Goal: Task Accomplishment & Management: Manage account settings

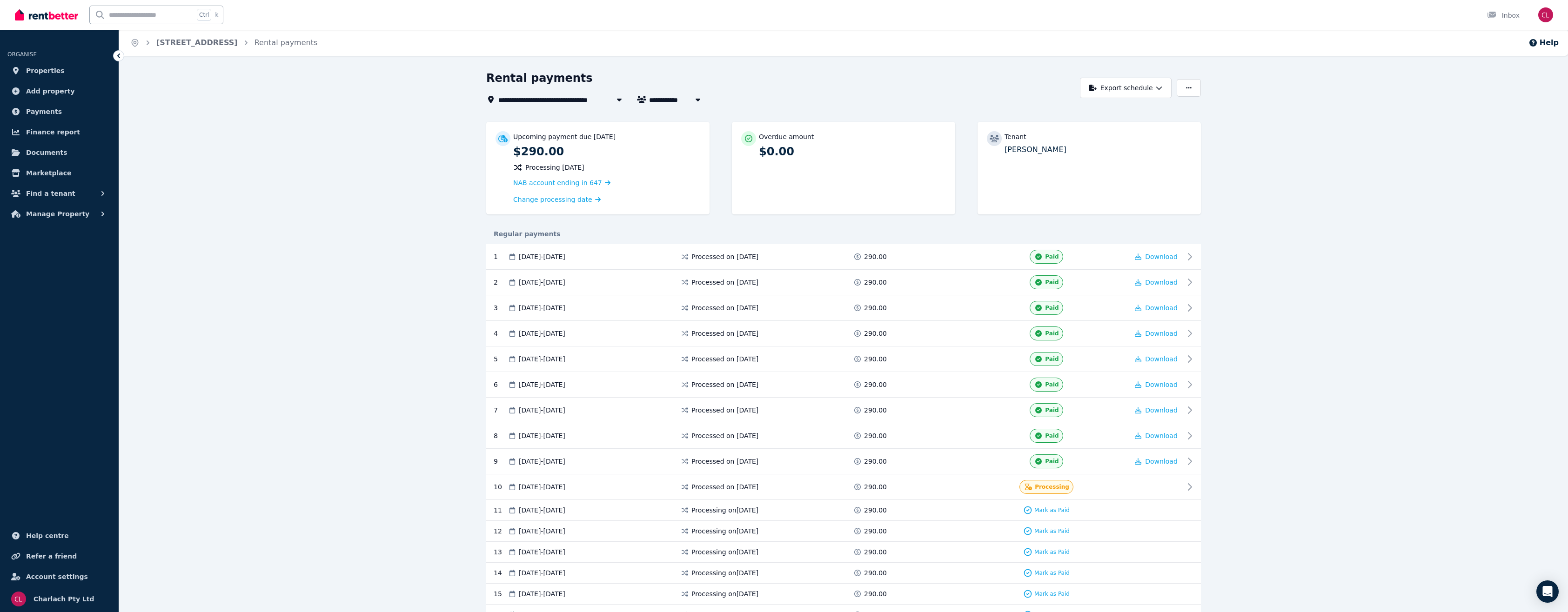
click at [115, 14] on input "text" at bounding box center [141, 15] width 104 height 18
type input "**"
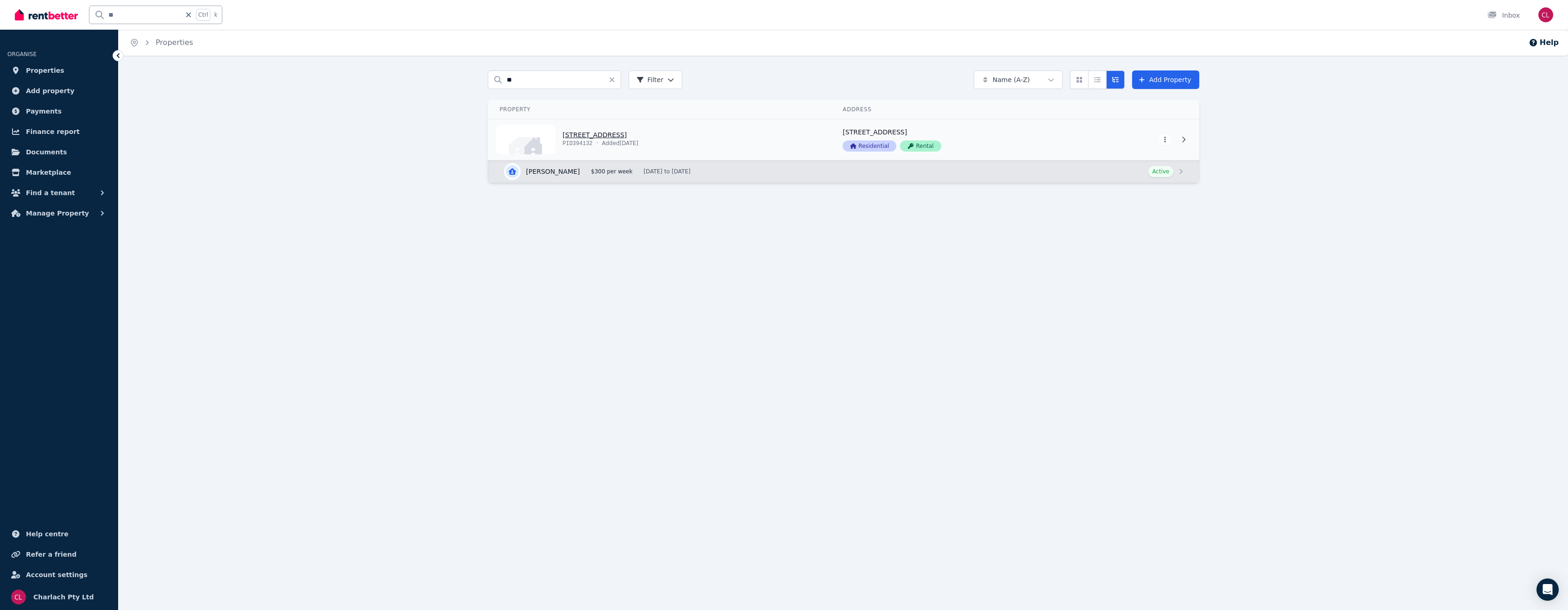
click at [583, 136] on link "View property details" at bounding box center [660, 140] width 343 height 41
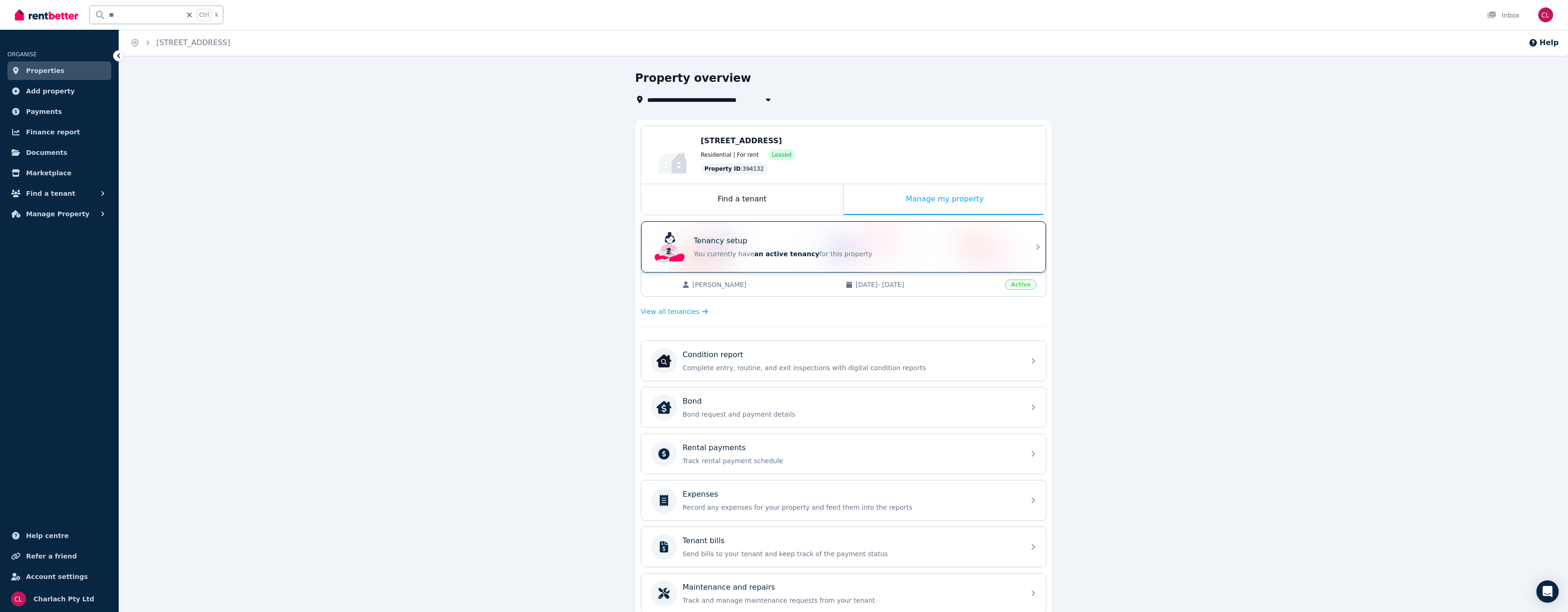
click at [802, 252] on p "You currently have an active tenancy for this property" at bounding box center [856, 253] width 326 height 9
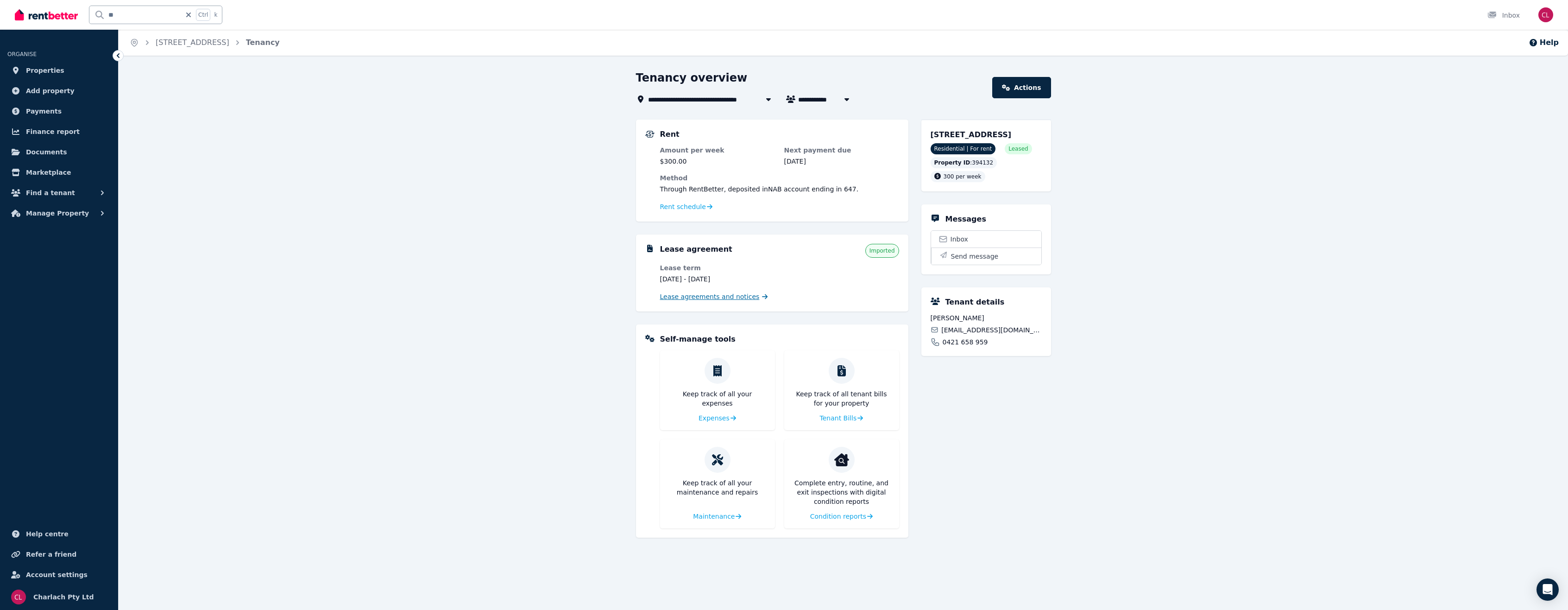
click at [686, 296] on span "Lease agreements and notices" at bounding box center [710, 296] width 100 height 9
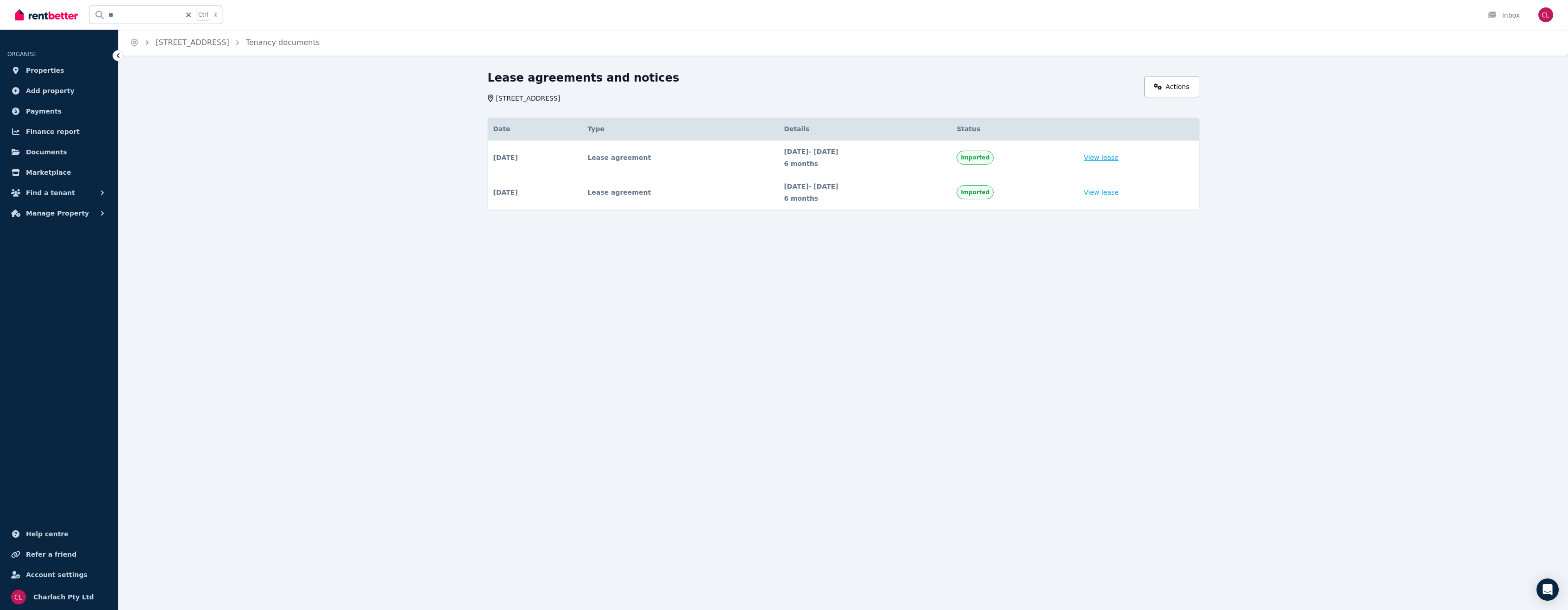
click at [1119, 154] on link "View lease" at bounding box center [1101, 157] width 35 height 9
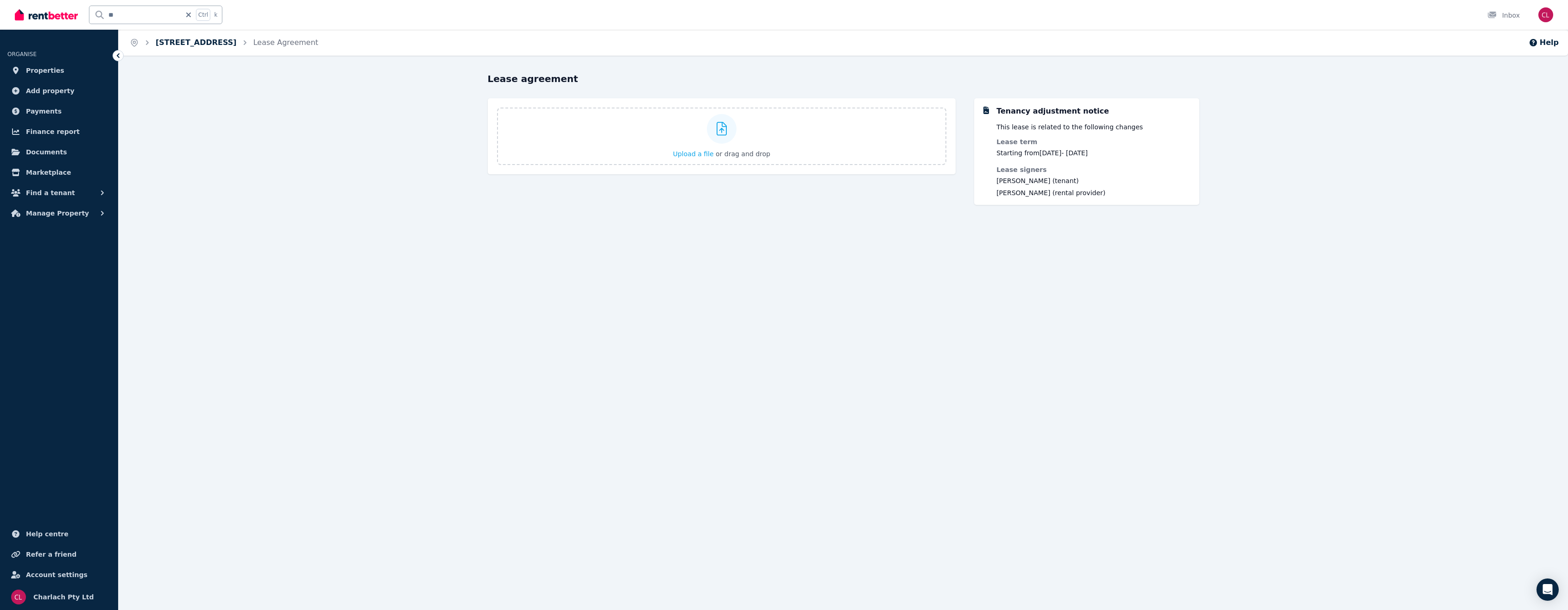
click at [237, 40] on link "[STREET_ADDRESS]" at bounding box center [196, 42] width 81 height 9
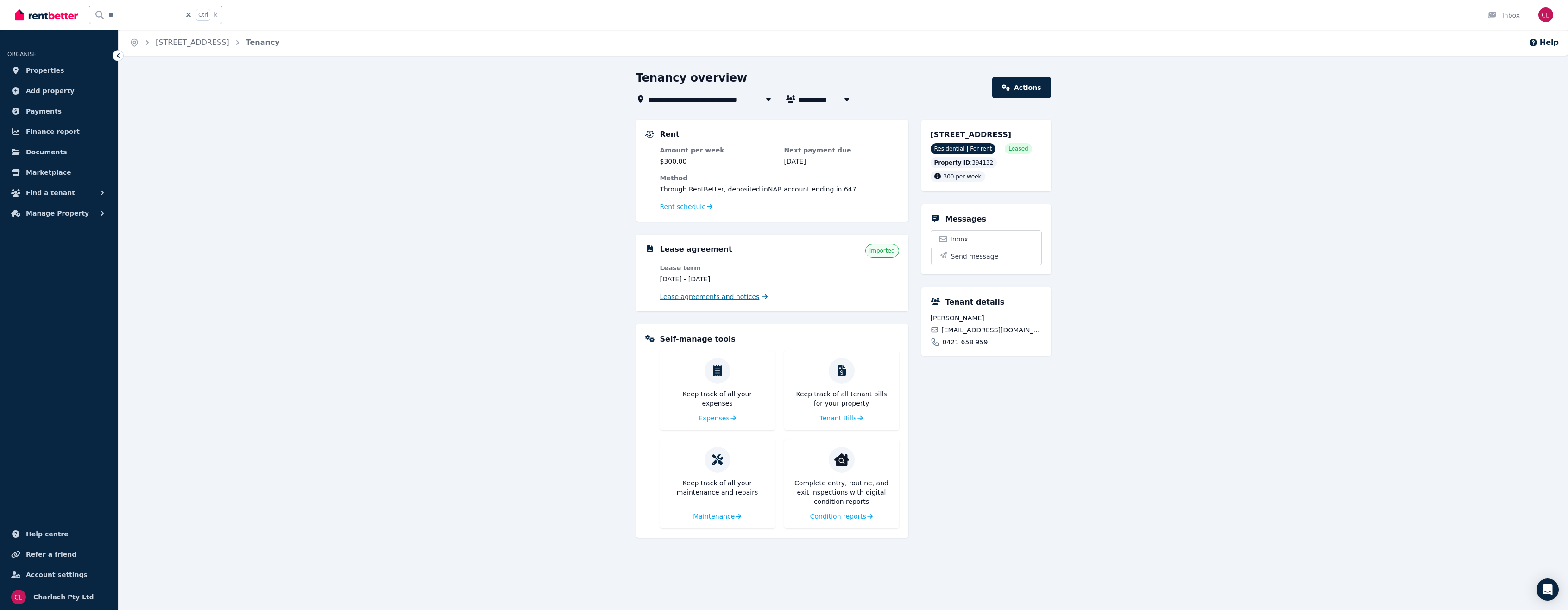
click at [727, 294] on span "Lease agreements and notices" at bounding box center [710, 296] width 100 height 9
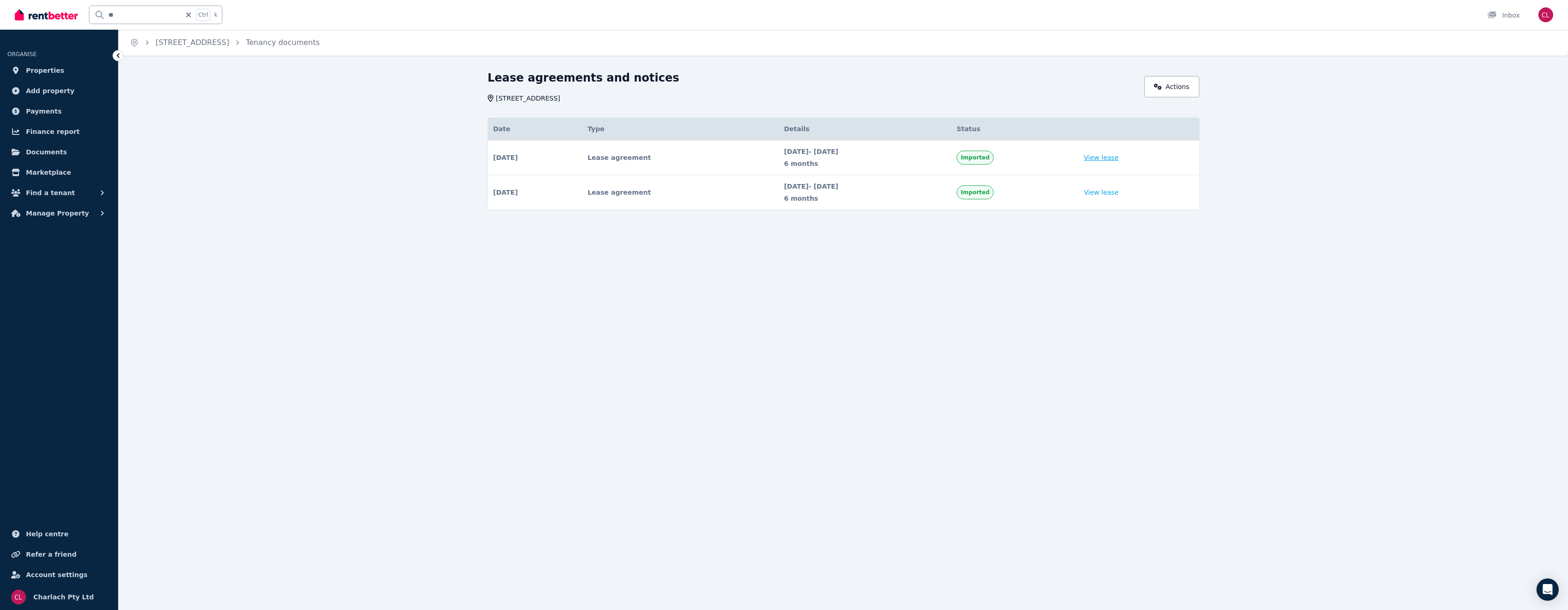
click at [1115, 156] on link "View lease" at bounding box center [1101, 157] width 35 height 9
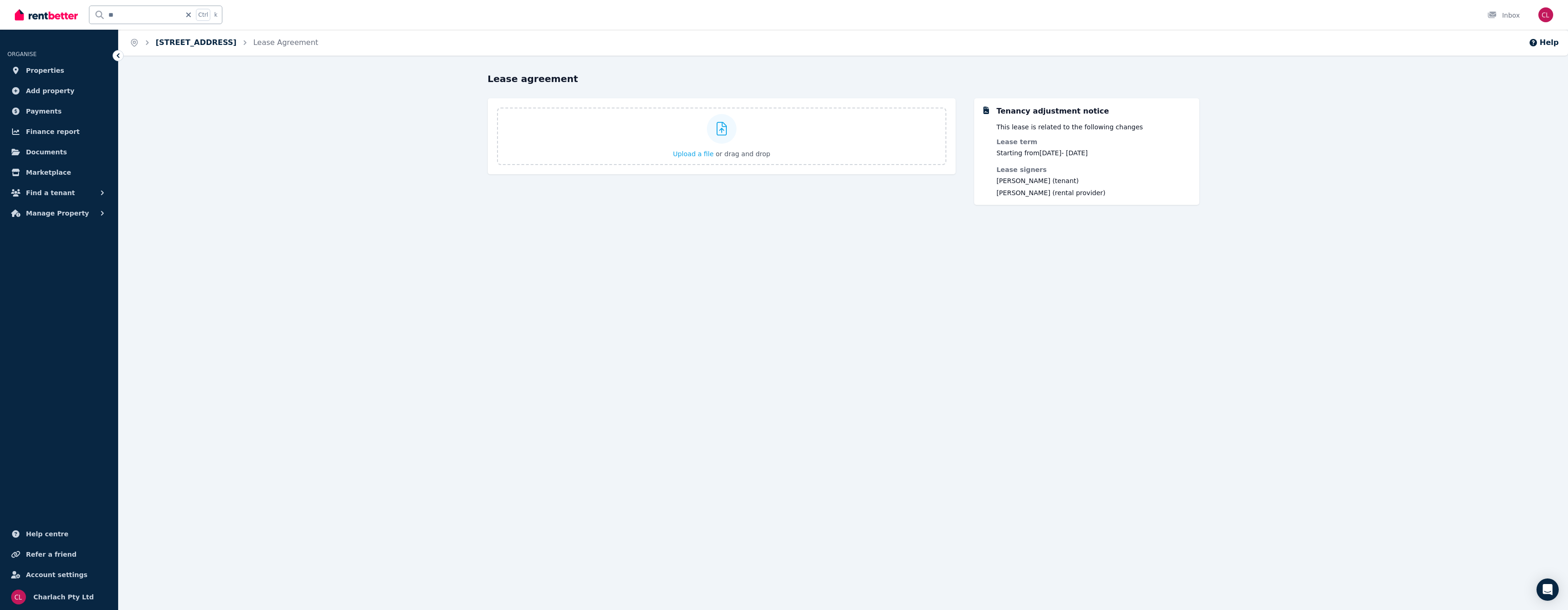
click at [237, 44] on link "[STREET_ADDRESS]" at bounding box center [196, 42] width 81 height 9
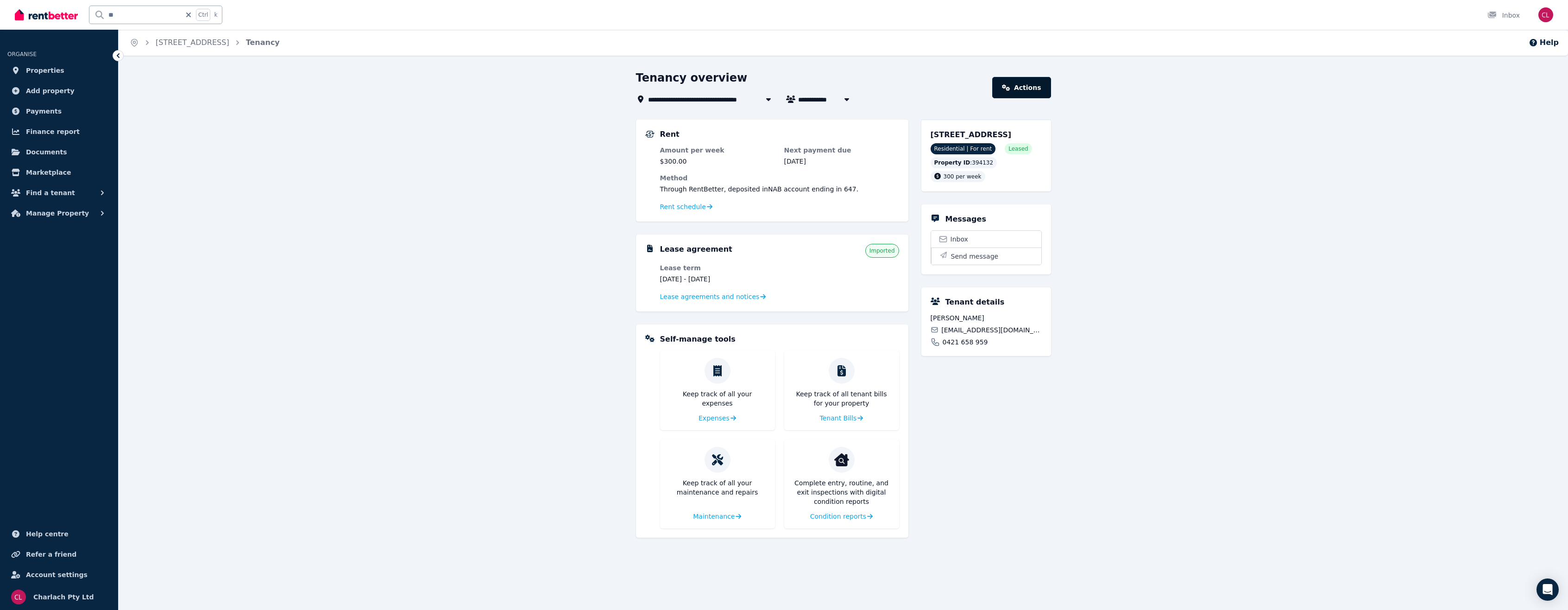
click at [1012, 91] on link "Actions" at bounding box center [1021, 87] width 58 height 21
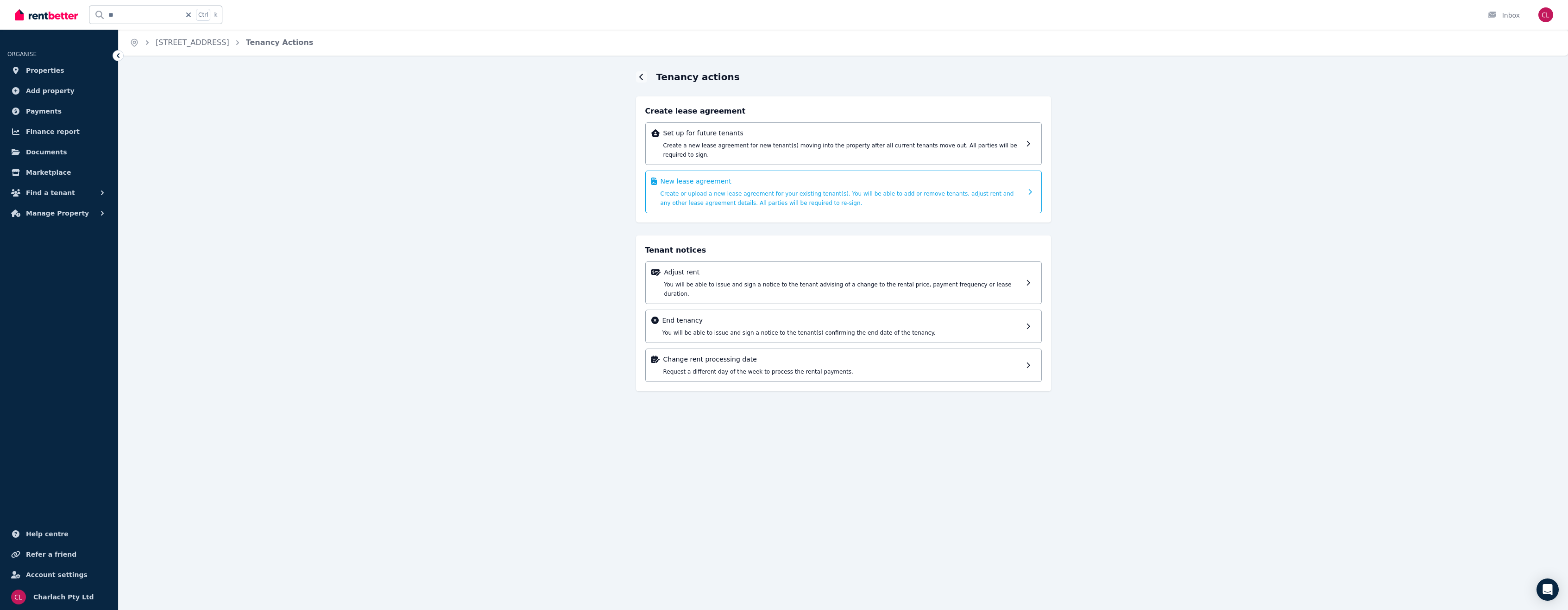
click at [695, 177] on p "New lease agreement" at bounding box center [841, 181] width 362 height 9
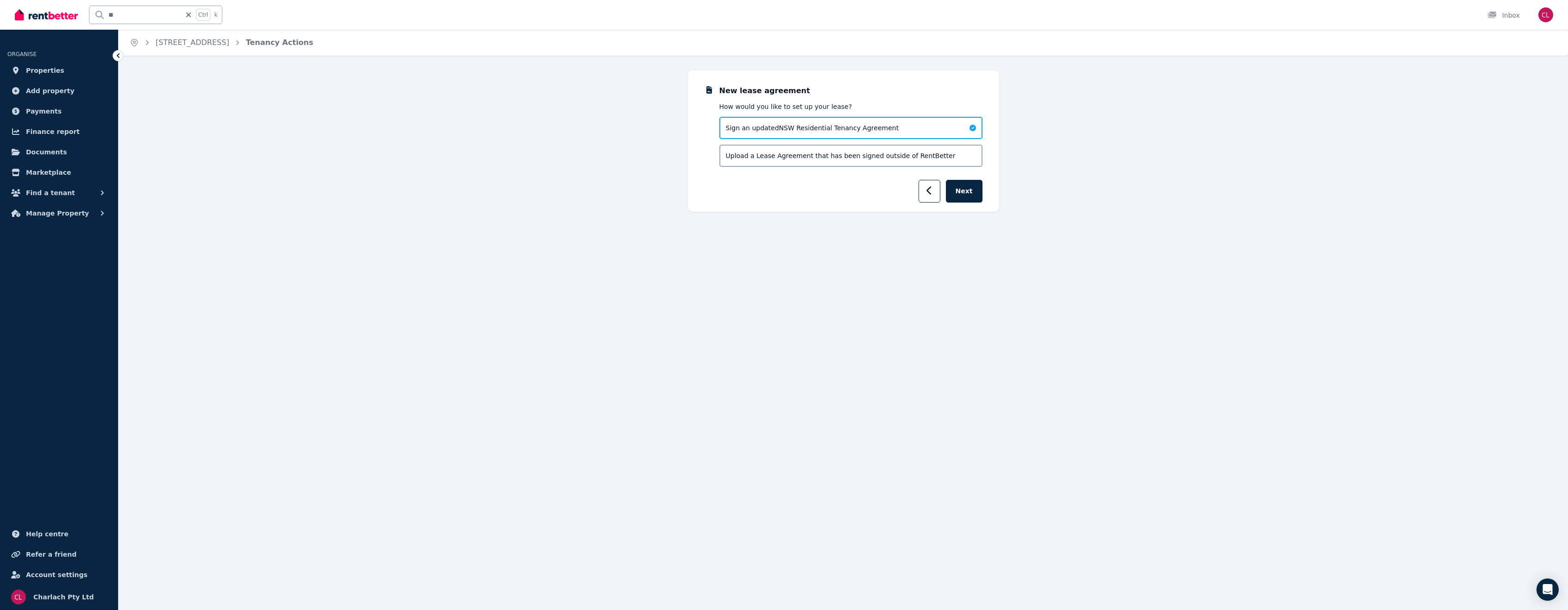
click at [744, 153] on span "Upload a Lease Agreement that has been signed outside of RentBetter" at bounding box center [840, 155] width 230 height 9
click at [973, 186] on button "Next" at bounding box center [964, 191] width 37 height 23
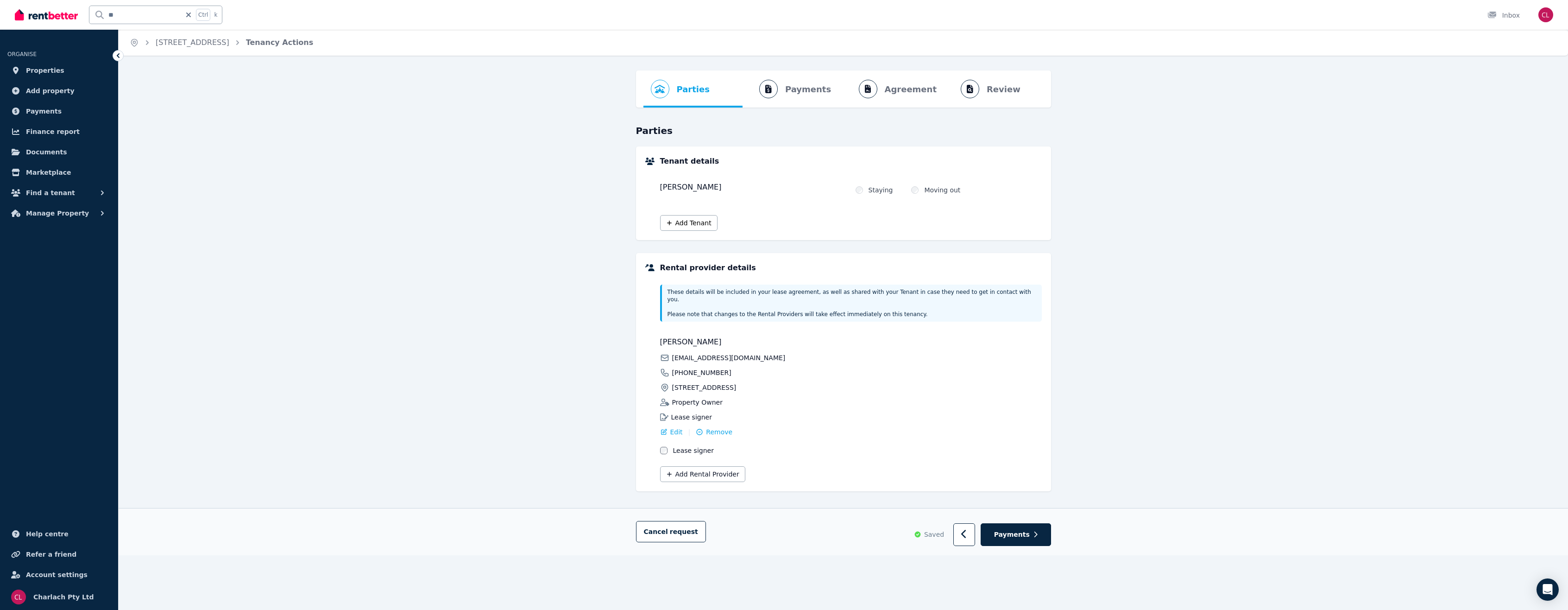
click at [974, 88] on ol "Parties Rental provider and tenant details Payments Bond and rental payments Ag…" at bounding box center [844, 88] width 400 height 37
click at [191, 43] on link "[STREET_ADDRESS]" at bounding box center [193, 42] width 74 height 9
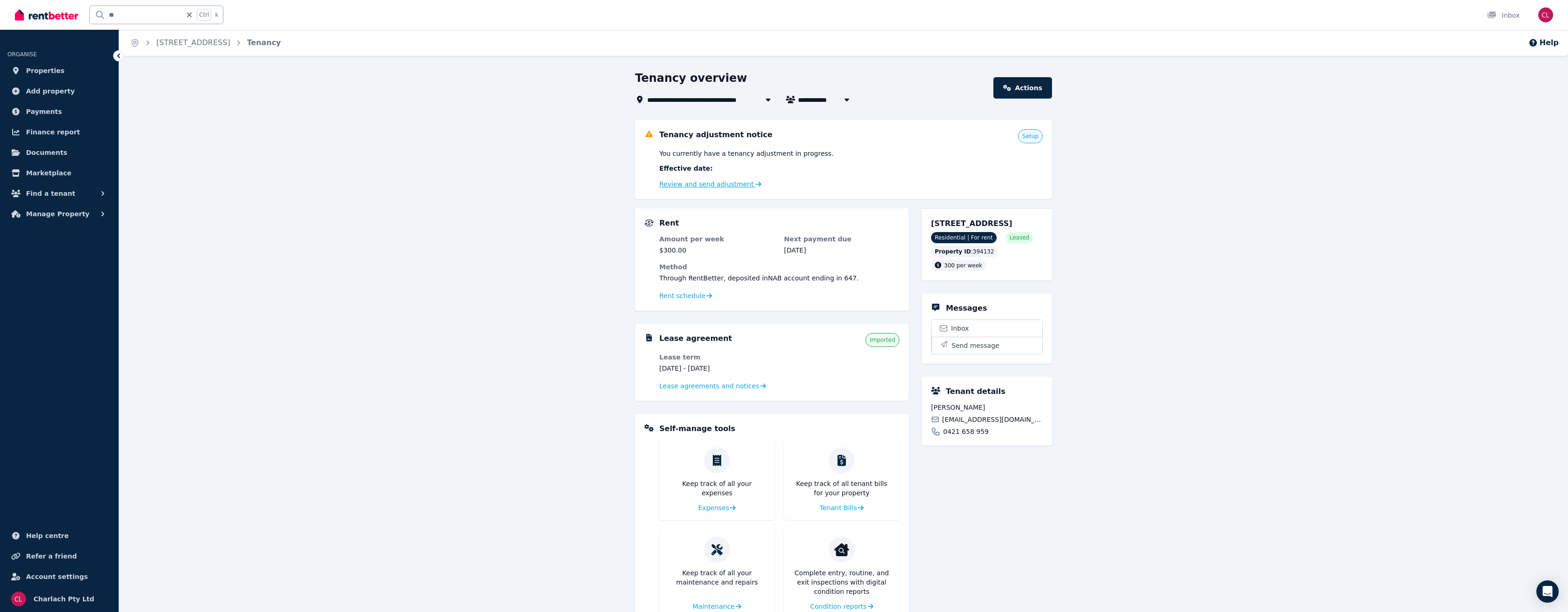
click at [713, 183] on link "Review and send adjustment" at bounding box center [710, 184] width 103 height 7
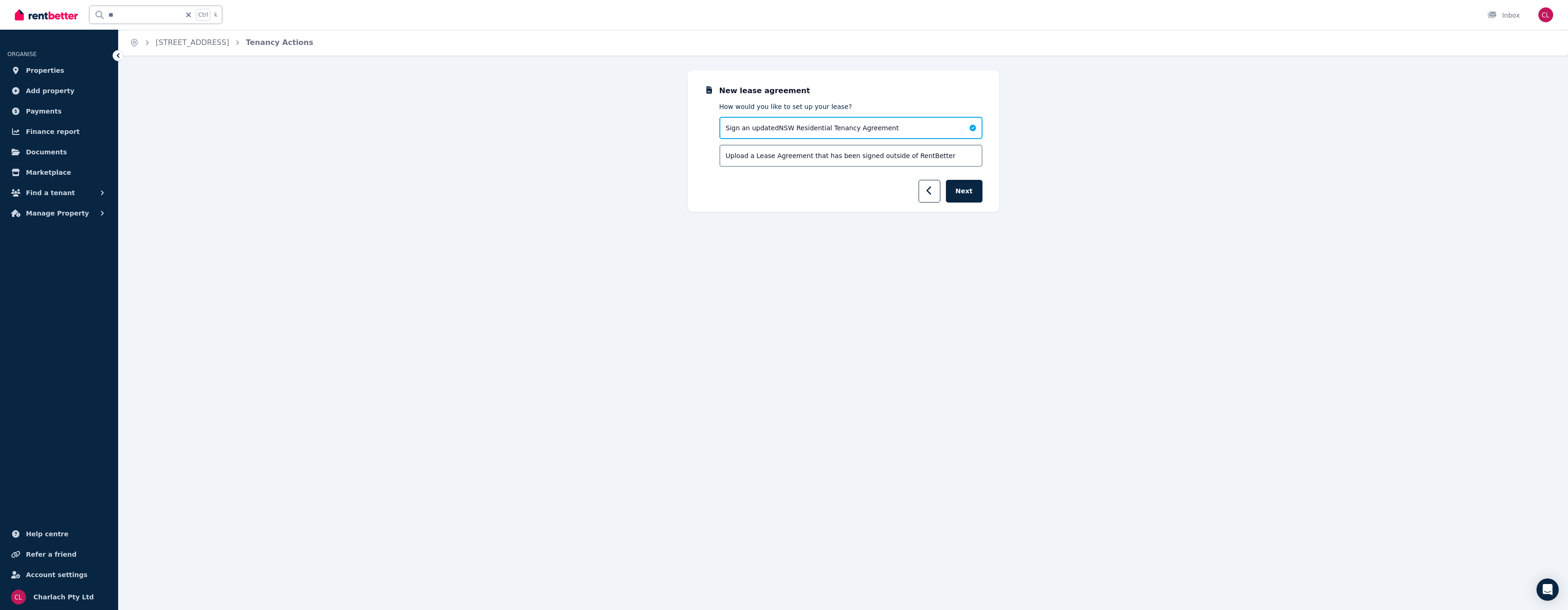
click at [755, 150] on div "Upload a Lease Agreement that has been signed outside of RentBetter" at bounding box center [851, 155] width 263 height 22
click at [977, 195] on button "Next" at bounding box center [964, 191] width 37 height 23
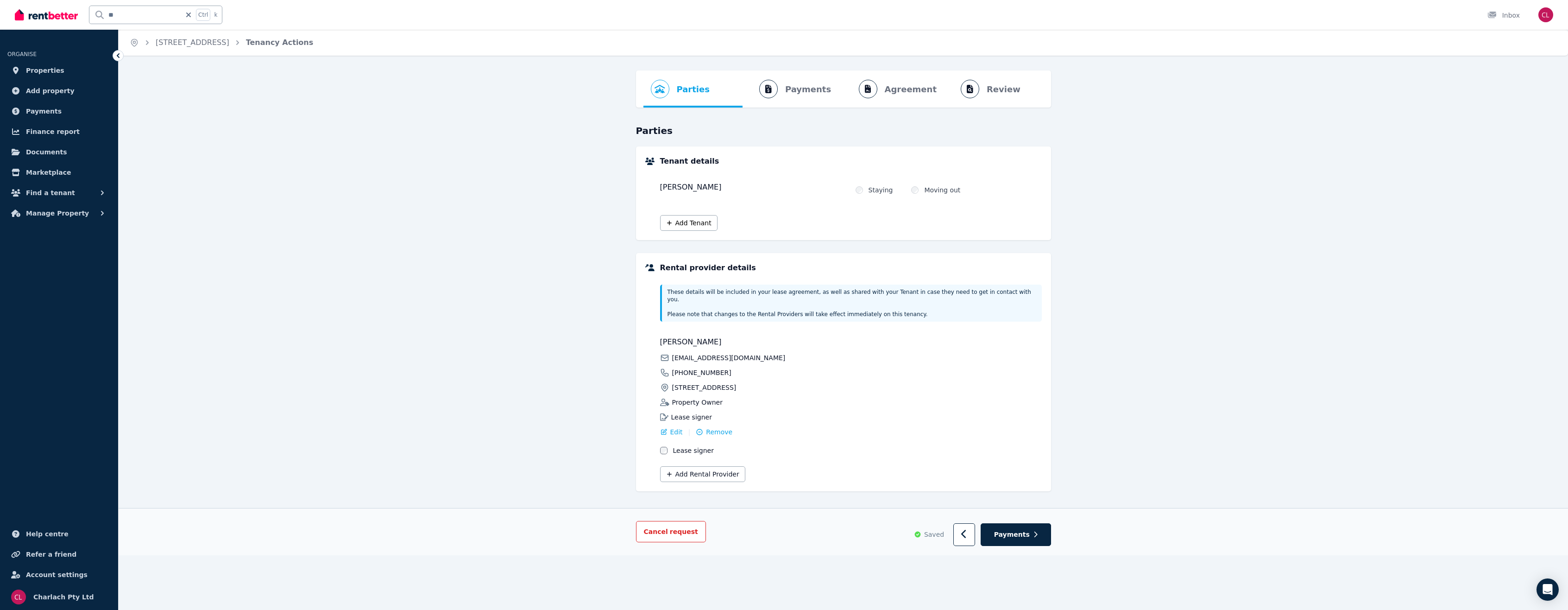
click at [681, 527] on span "request" at bounding box center [684, 532] width 29 height 9
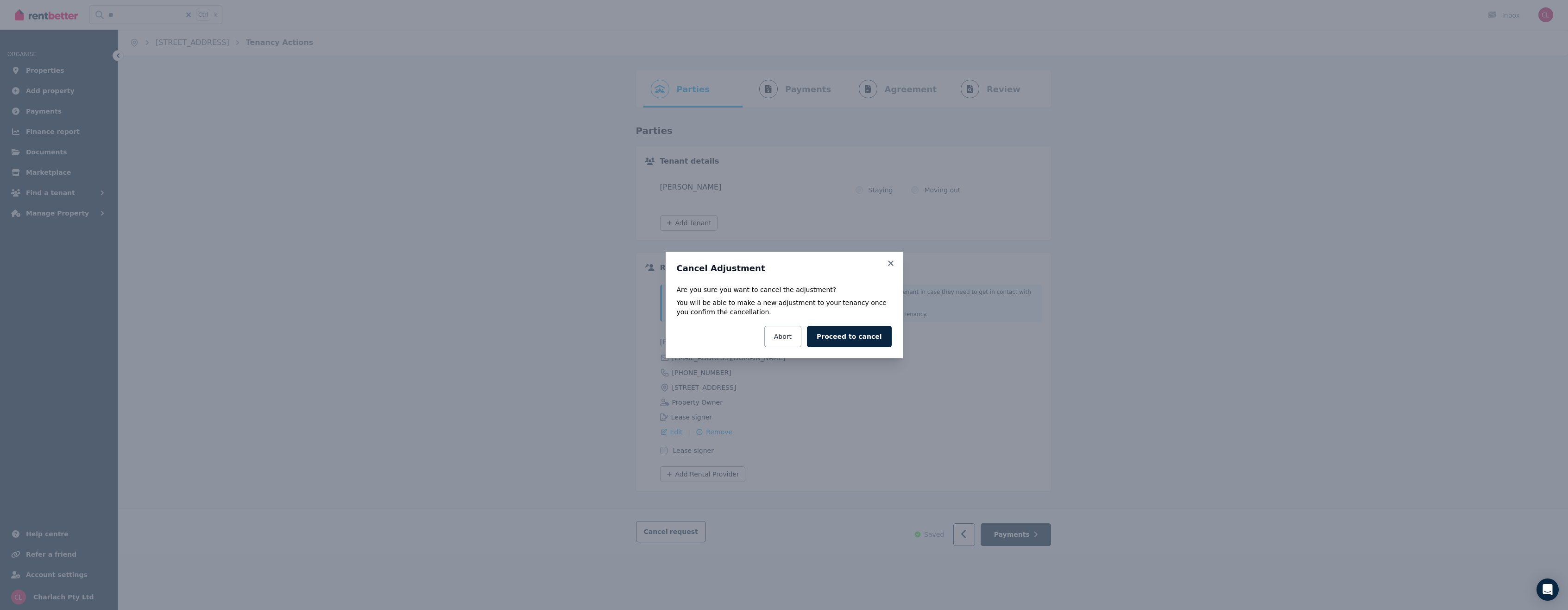
click at [852, 311] on p "You will be able to make a new adjustment to your tenancy once you confirm the …" at bounding box center [784, 307] width 215 height 19
click at [851, 329] on button "Proceed to cancel" at bounding box center [849, 337] width 84 height 21
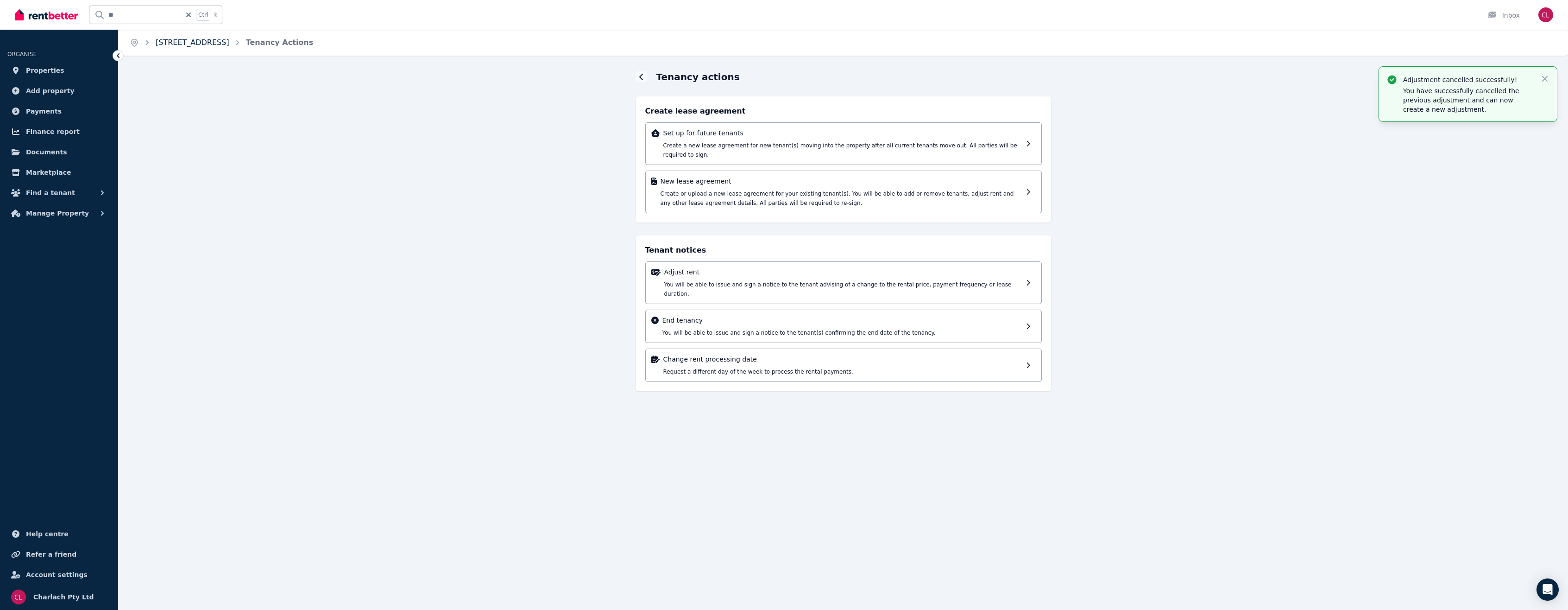
click at [219, 43] on link "[STREET_ADDRESS]" at bounding box center [193, 42] width 74 height 9
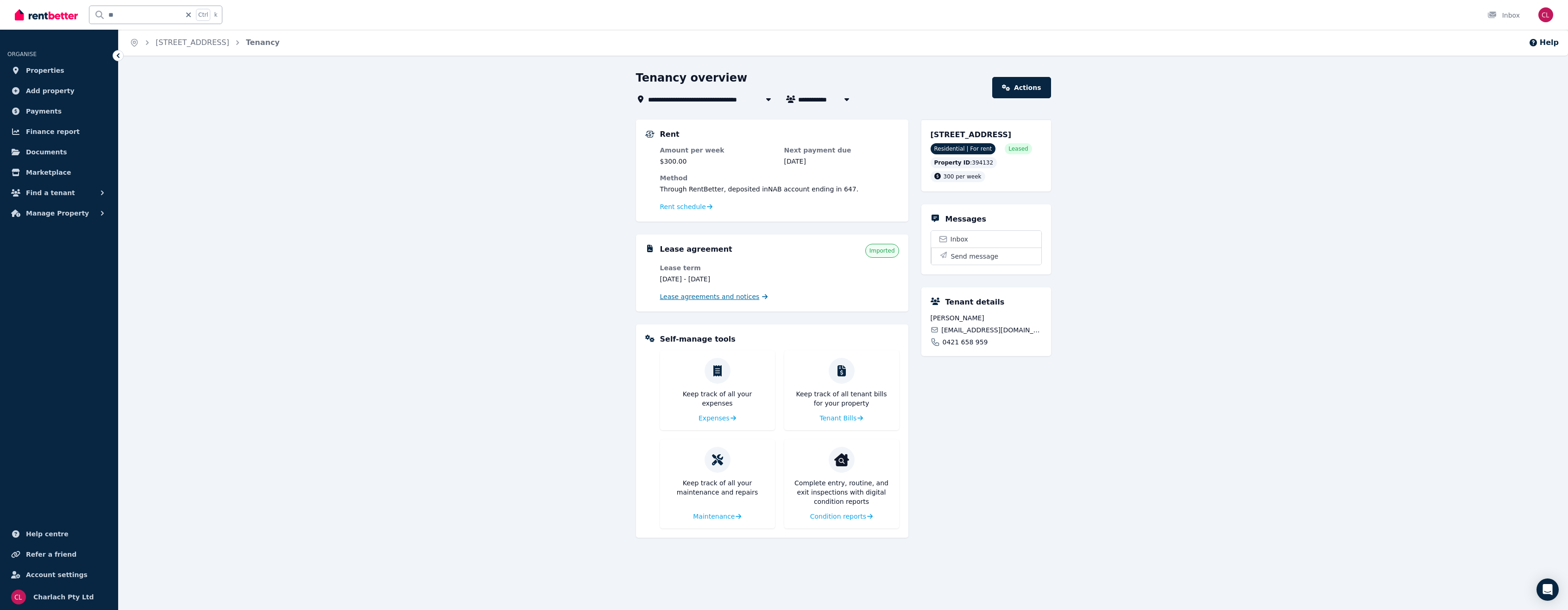
click at [722, 294] on span "Lease agreements and notices" at bounding box center [710, 296] width 100 height 9
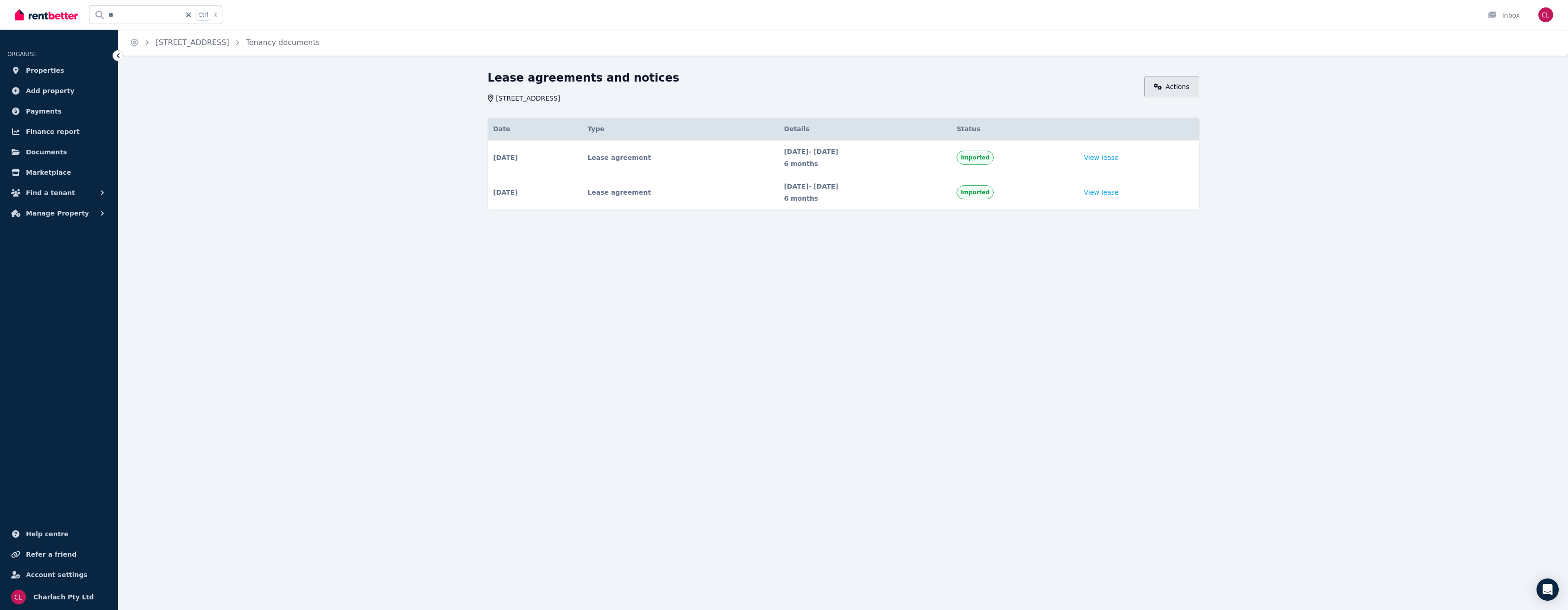
click at [1182, 80] on link "Actions" at bounding box center [1171, 87] width 55 height 21
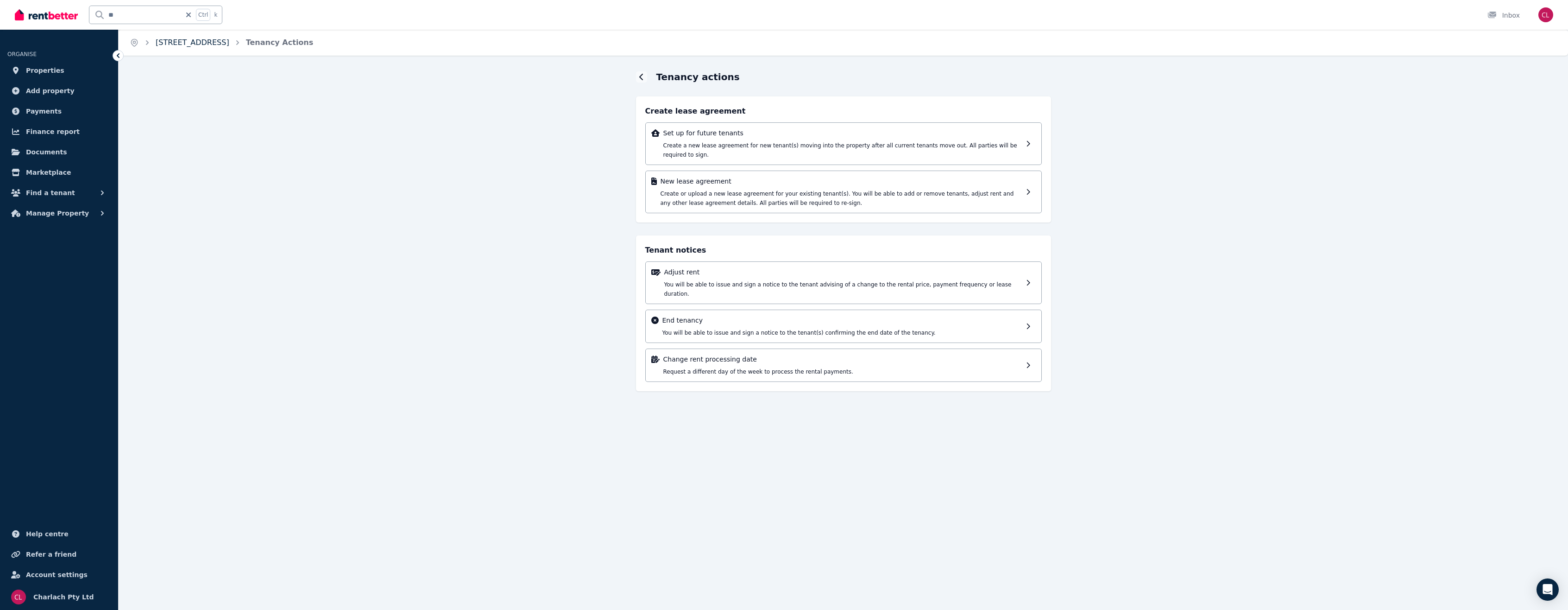
click at [222, 39] on link "[STREET_ADDRESS]" at bounding box center [193, 42] width 74 height 9
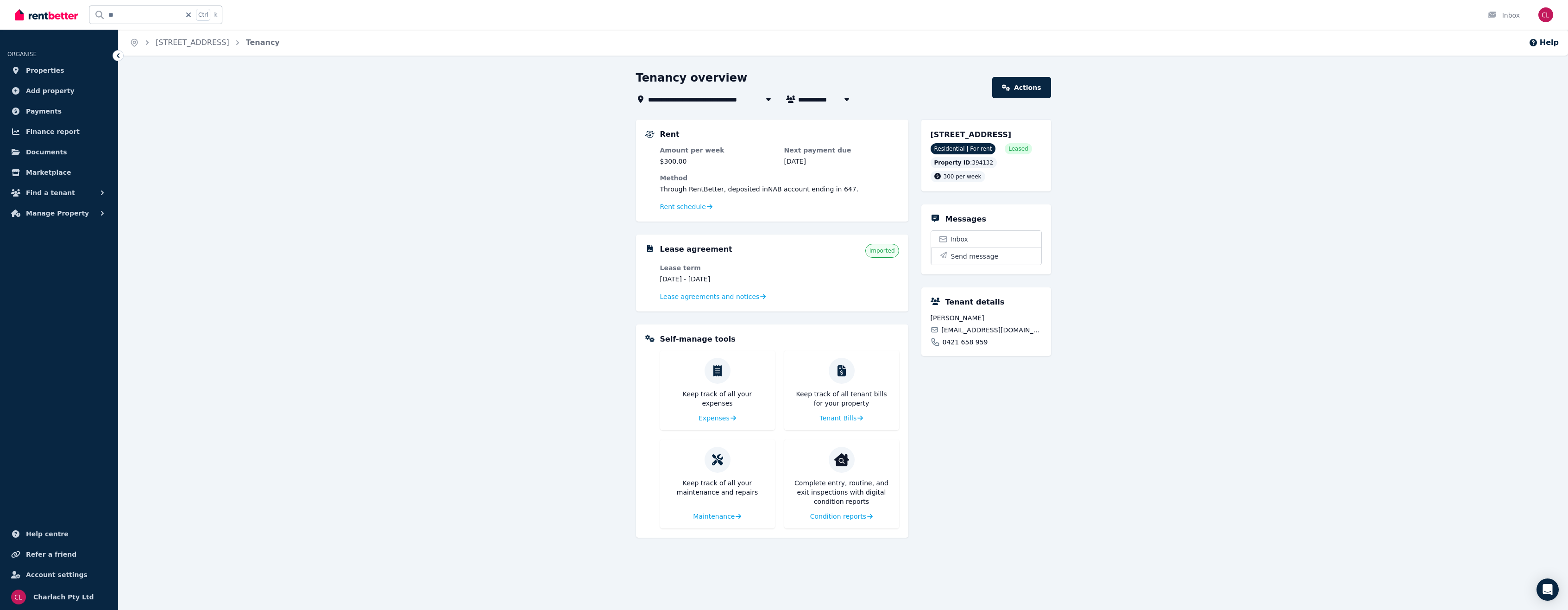
click at [123, 10] on input "**" at bounding box center [135, 15] width 92 height 18
type input "*"
type input "***"
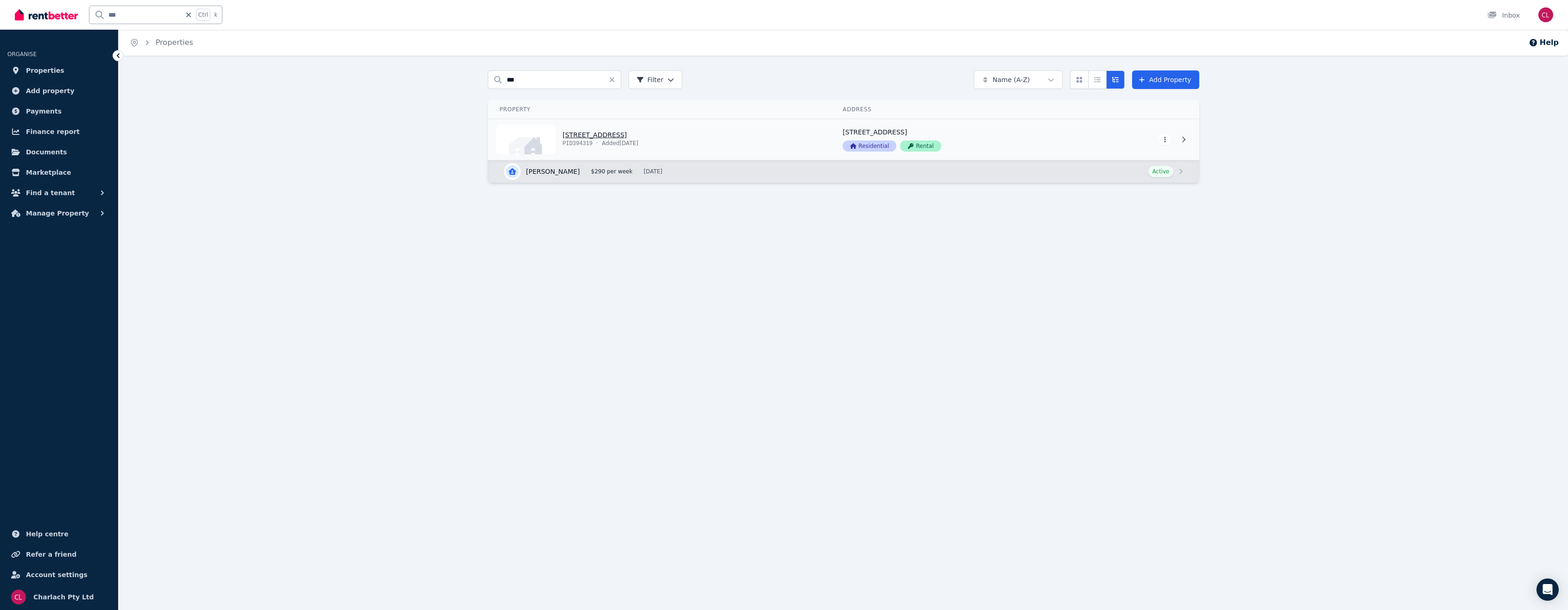
click at [596, 133] on link "View property details" at bounding box center [660, 140] width 343 height 41
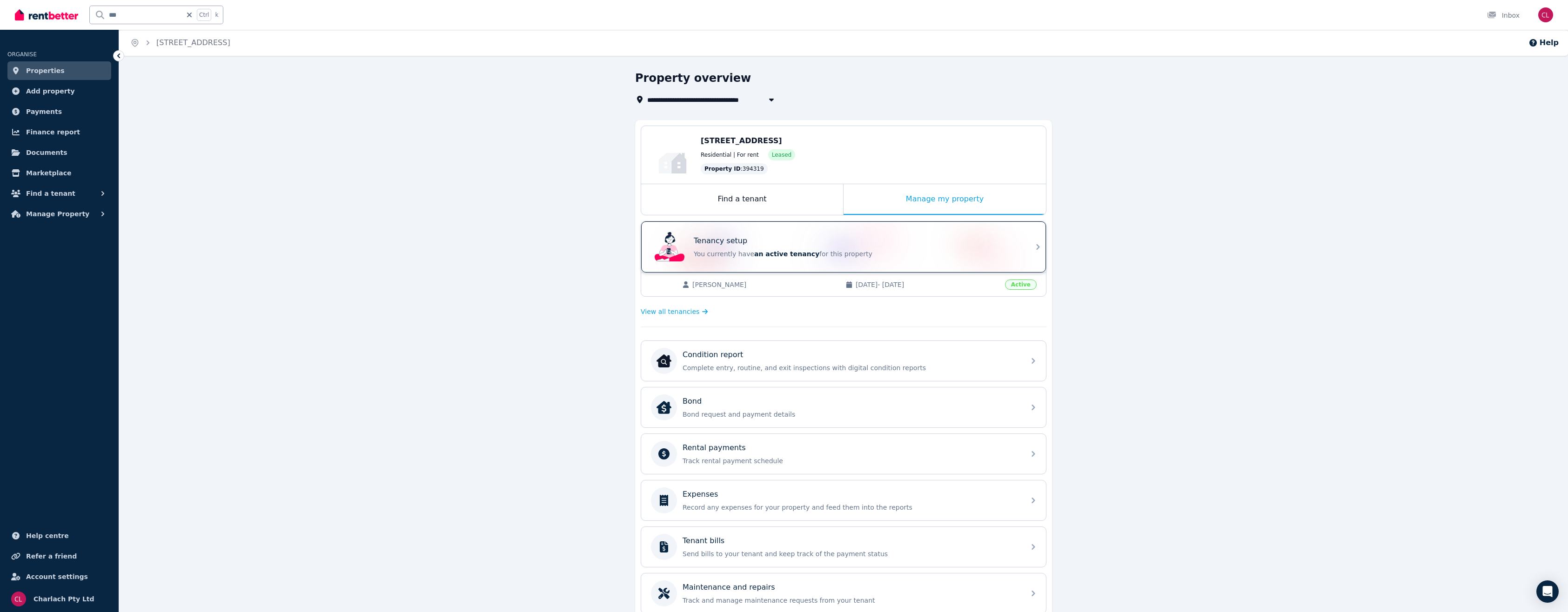
click at [780, 233] on div "Tenancy setup You currently have an active tenancy for this property" at bounding box center [834, 246] width 368 height 37
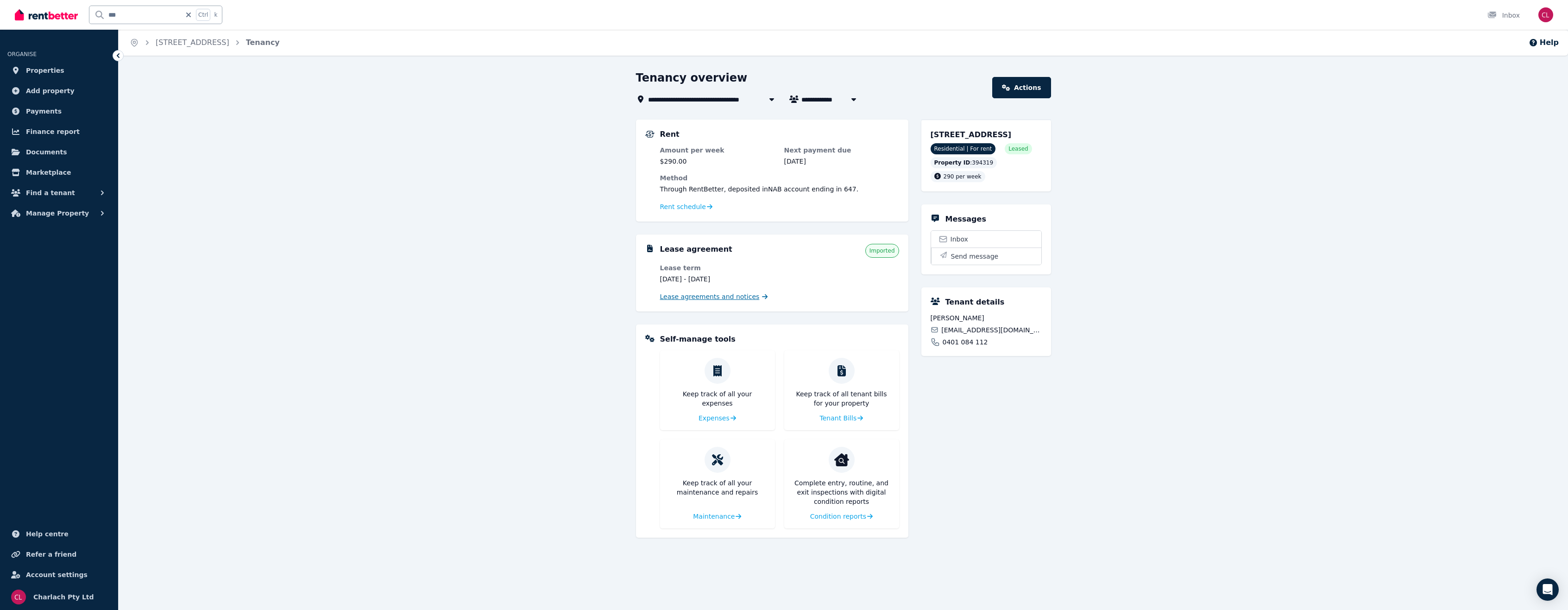
click at [720, 294] on span "Lease agreements and notices" at bounding box center [710, 296] width 100 height 9
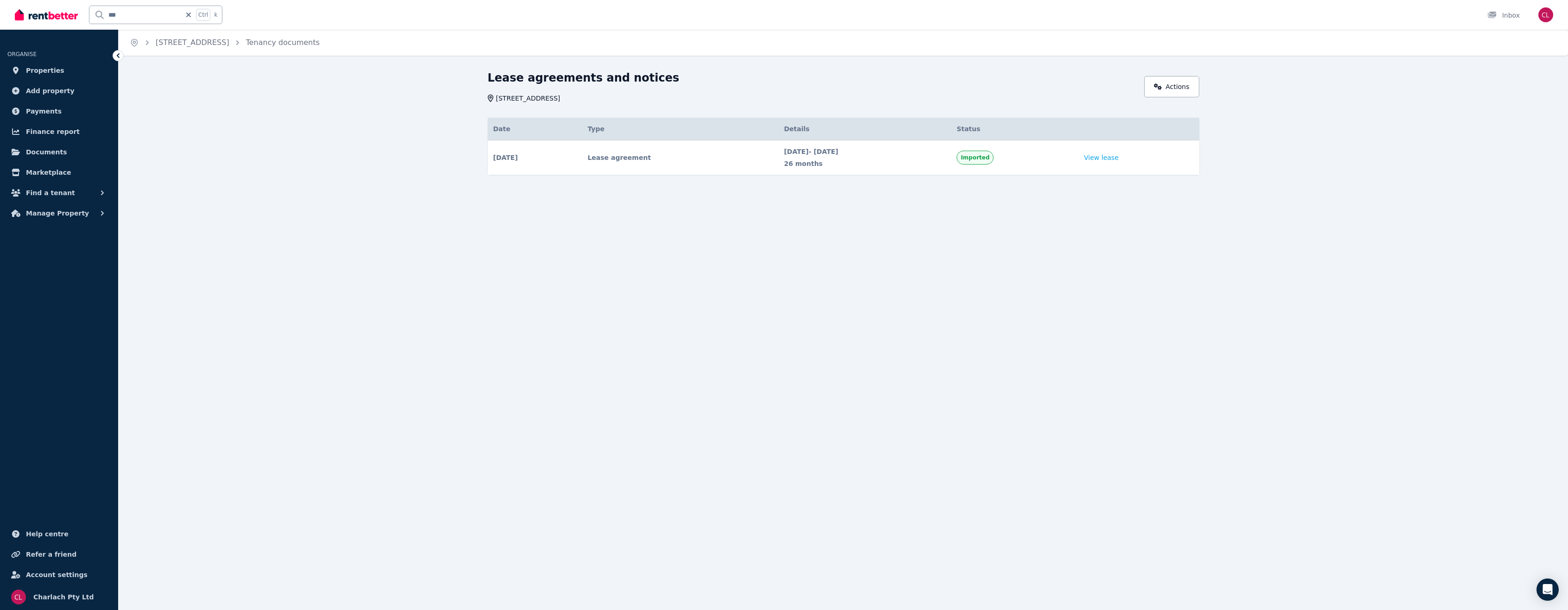
click at [1106, 151] on td "View lease" at bounding box center [1138, 158] width 120 height 35
click at [1109, 153] on td "View lease" at bounding box center [1138, 158] width 120 height 35
click at [1111, 156] on link "View lease" at bounding box center [1101, 157] width 35 height 9
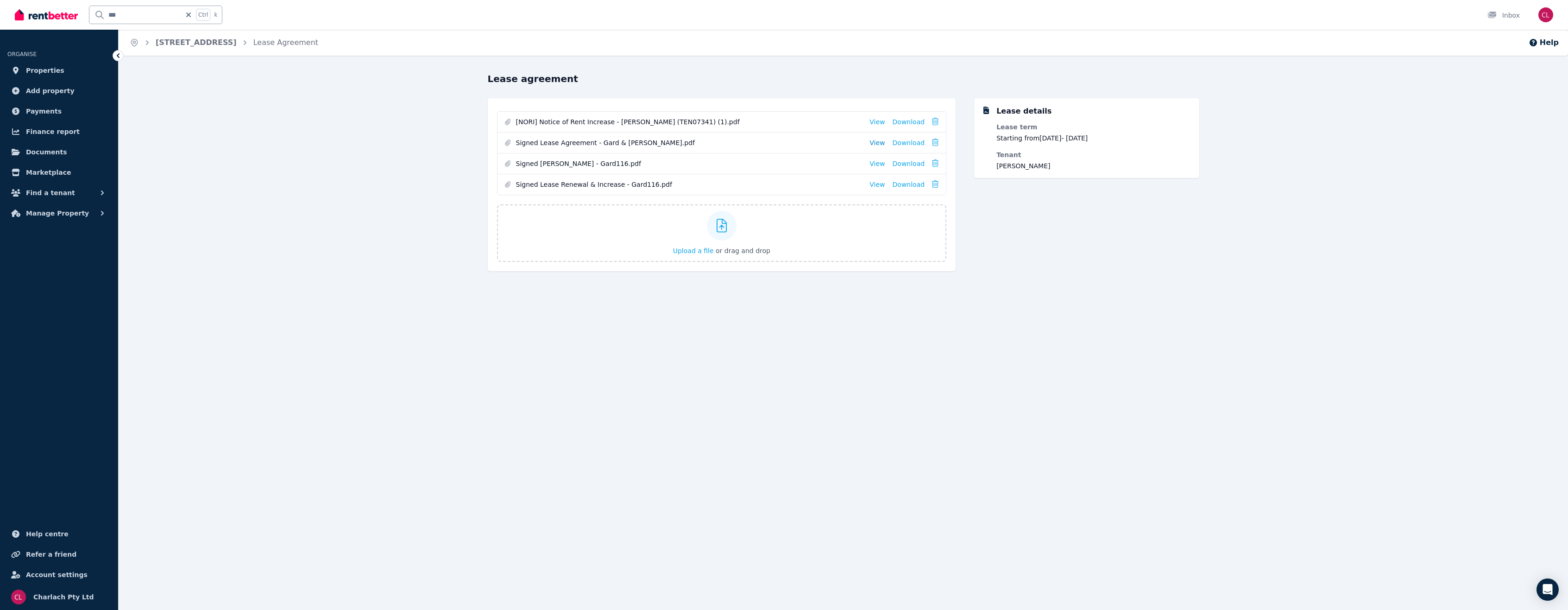
click at [879, 141] on link "View" at bounding box center [877, 142] width 16 height 9
click at [880, 164] on link "View" at bounding box center [877, 163] width 16 height 9
click at [880, 182] on link "View" at bounding box center [877, 184] width 16 height 9
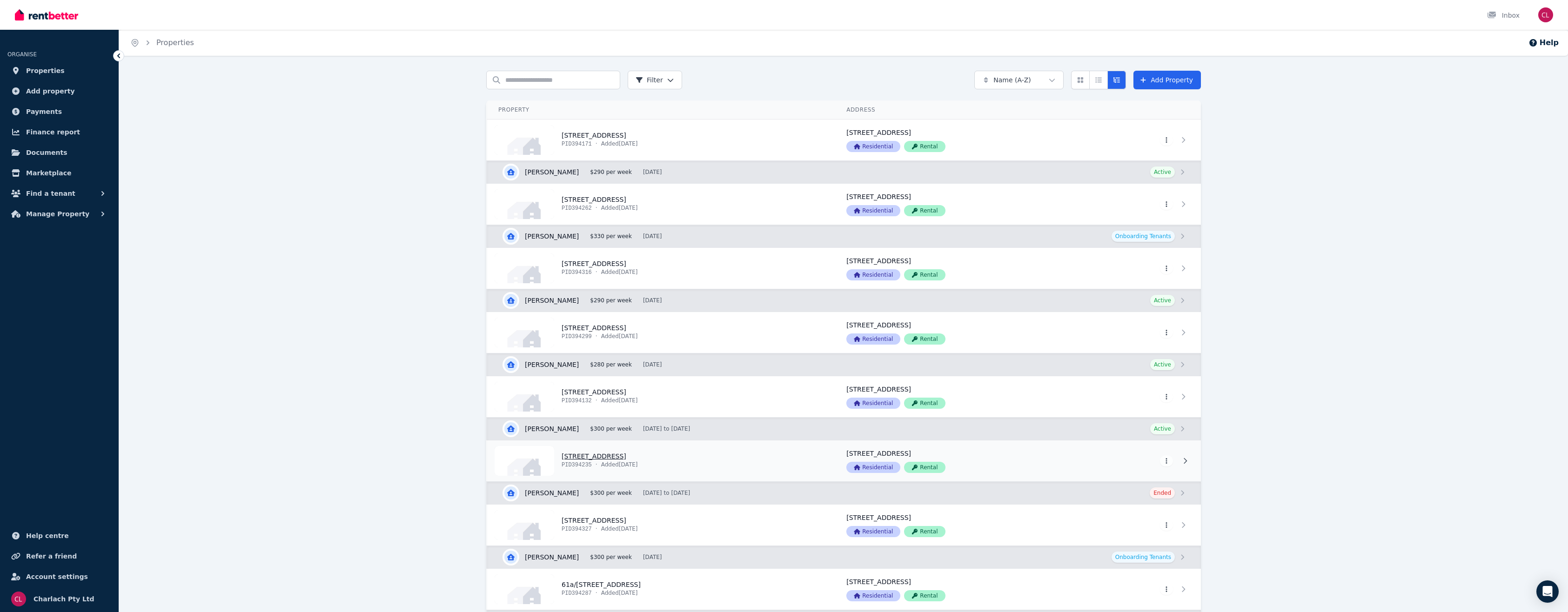
click at [637, 451] on link "View property details" at bounding box center [661, 461] width 348 height 41
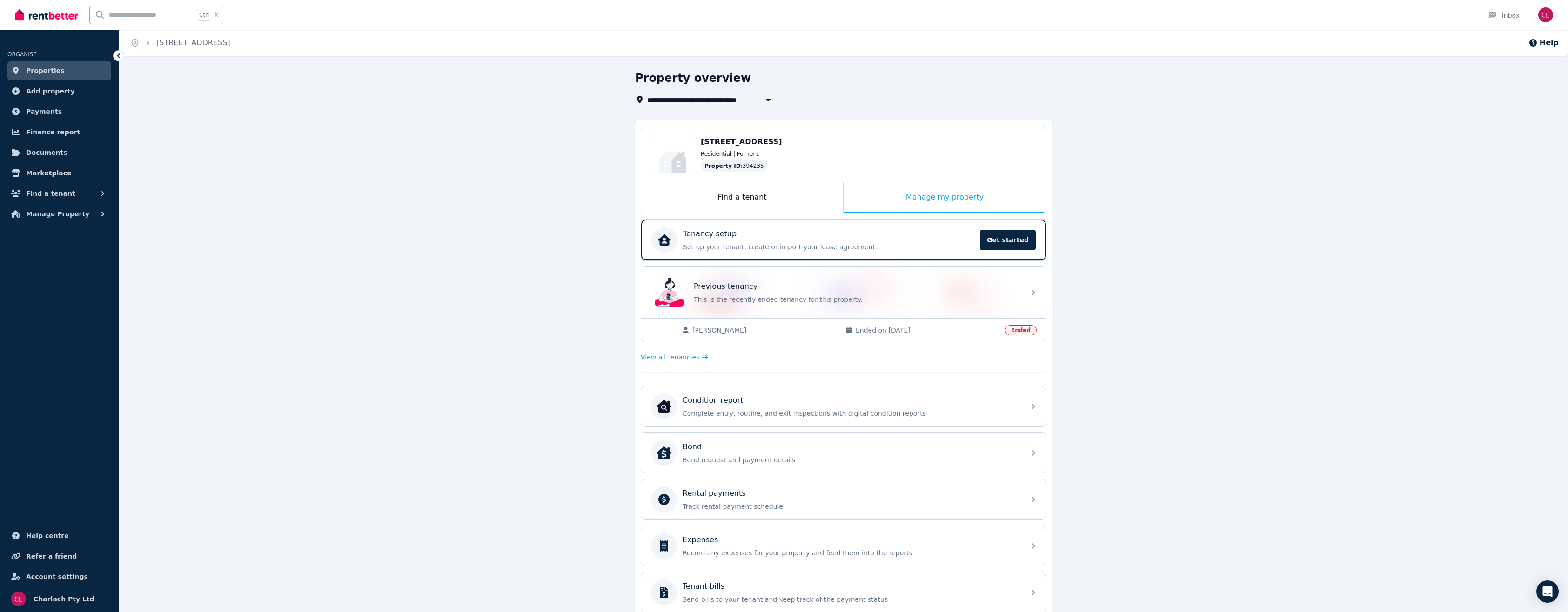
click at [64, 67] on link "Properties" at bounding box center [59, 71] width 103 height 19
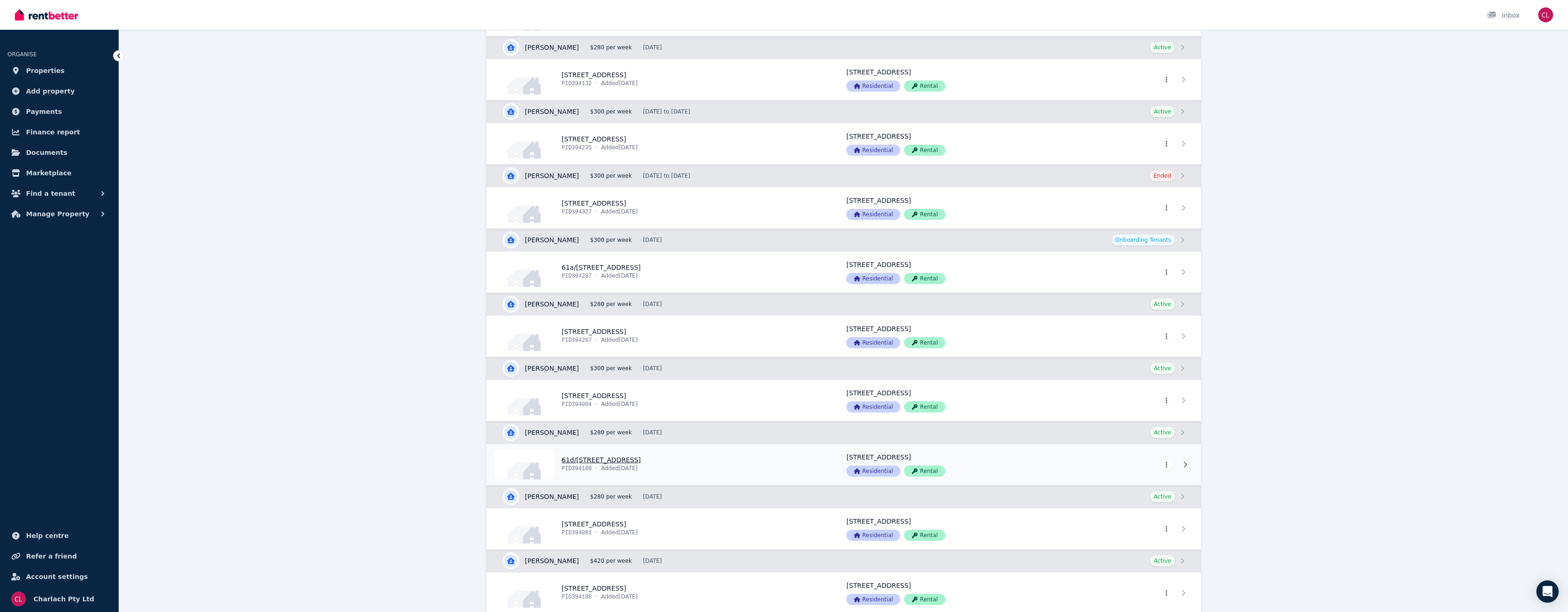
scroll to position [372, 0]
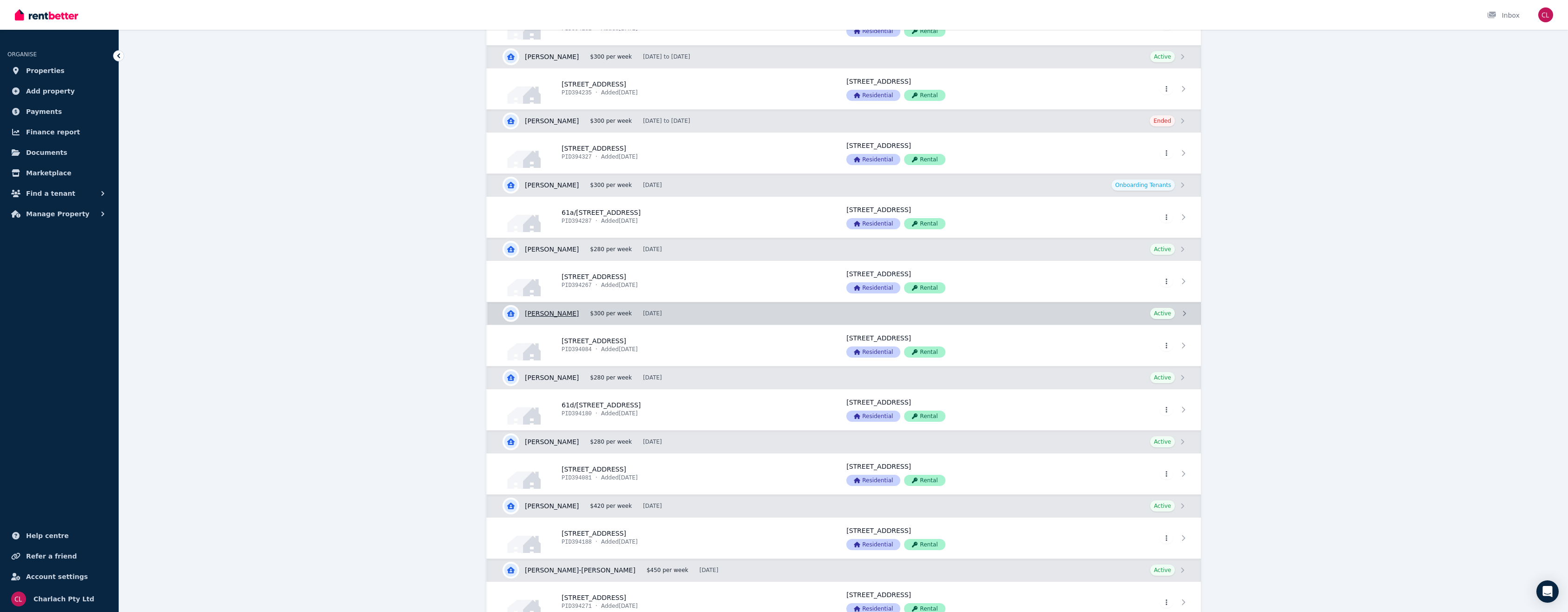
drag, startPoint x: 1004, startPoint y: 240, endPoint x: 1013, endPoint y: 322, distance: 82.5
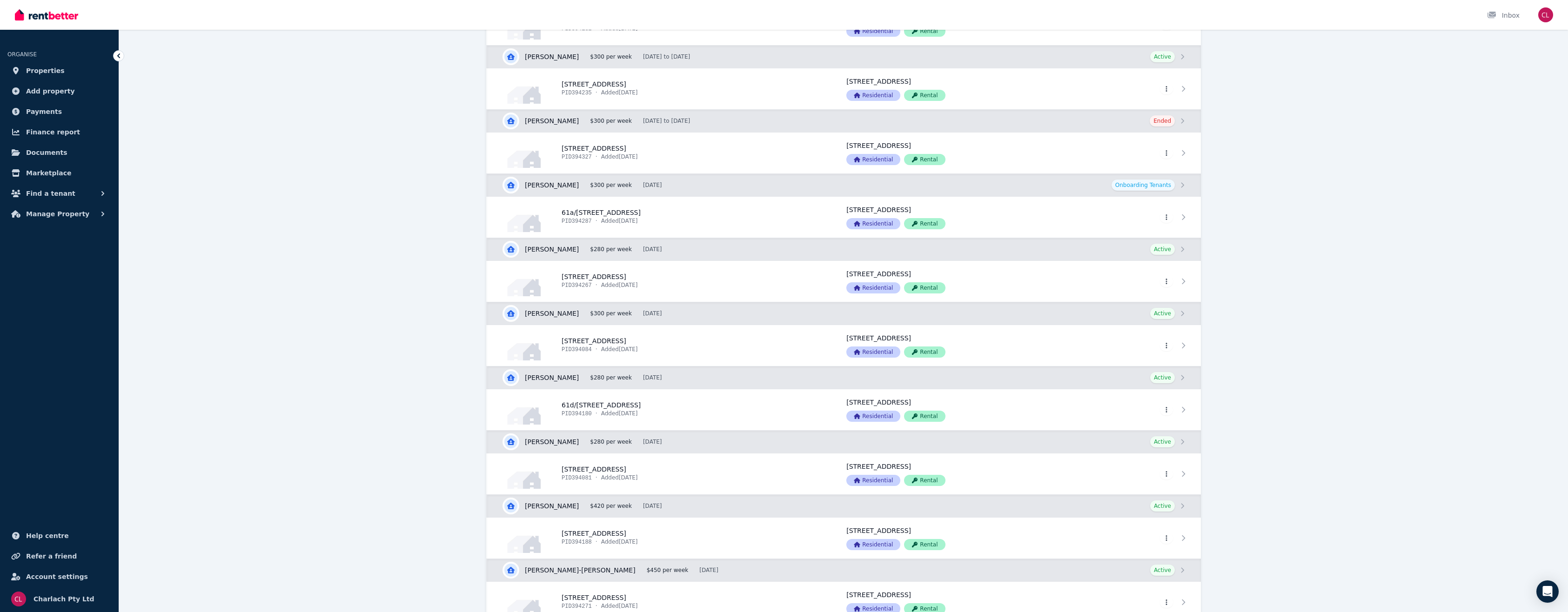
drag, startPoint x: 1013, startPoint y: 322, endPoint x: 1297, endPoint y: 285, distance: 286.4
drag, startPoint x: 29, startPoint y: 62, endPoint x: 161, endPoint y: 80, distance: 133.2
click at [29, 62] on link "Properties" at bounding box center [59, 71] width 103 height 19
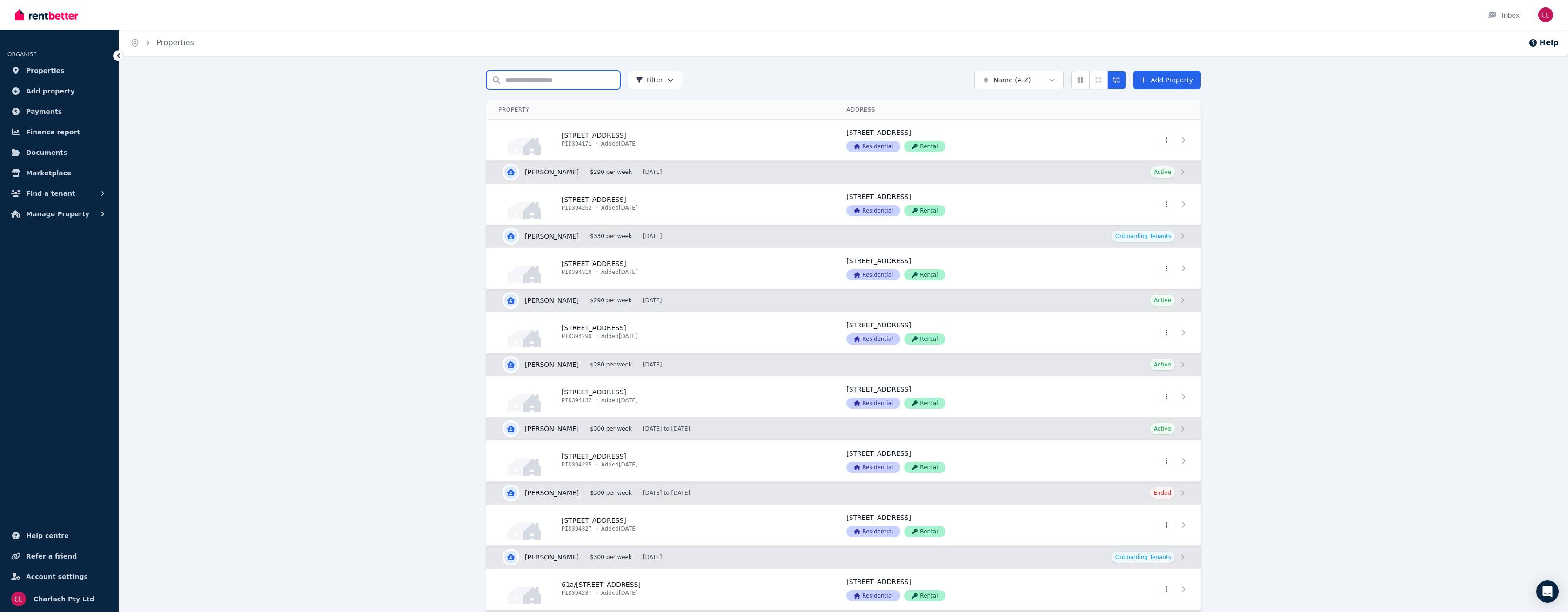
click at [557, 79] on input "Search properties" at bounding box center [552, 80] width 134 height 19
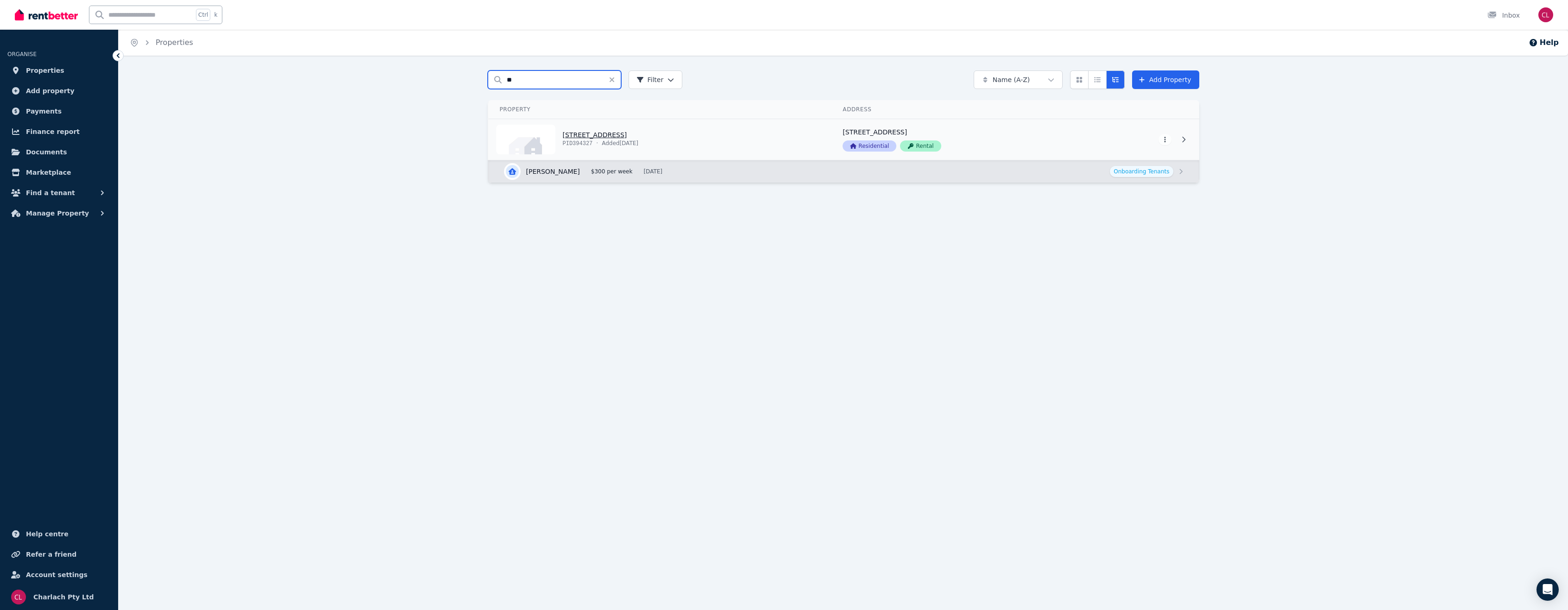
type input "**"
click at [670, 127] on link "View property details" at bounding box center [660, 140] width 343 height 41
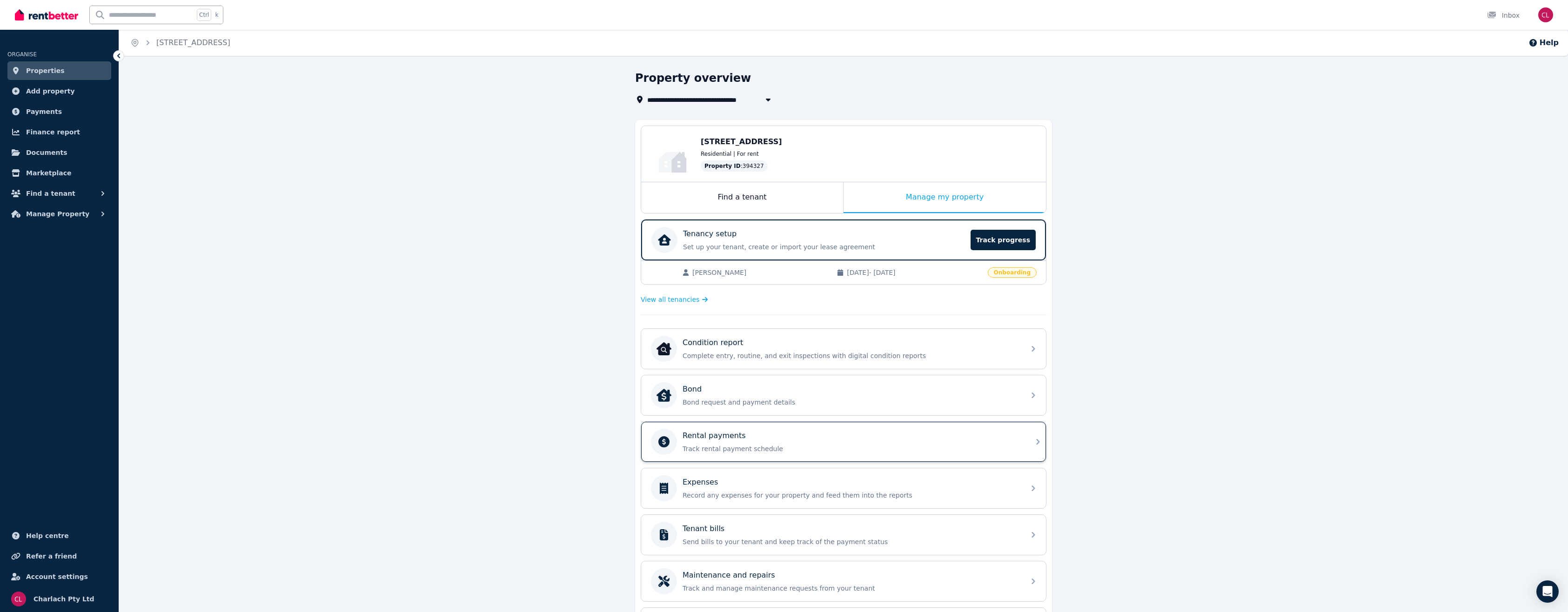
click at [738, 437] on p "Rental payments" at bounding box center [714, 436] width 63 height 11
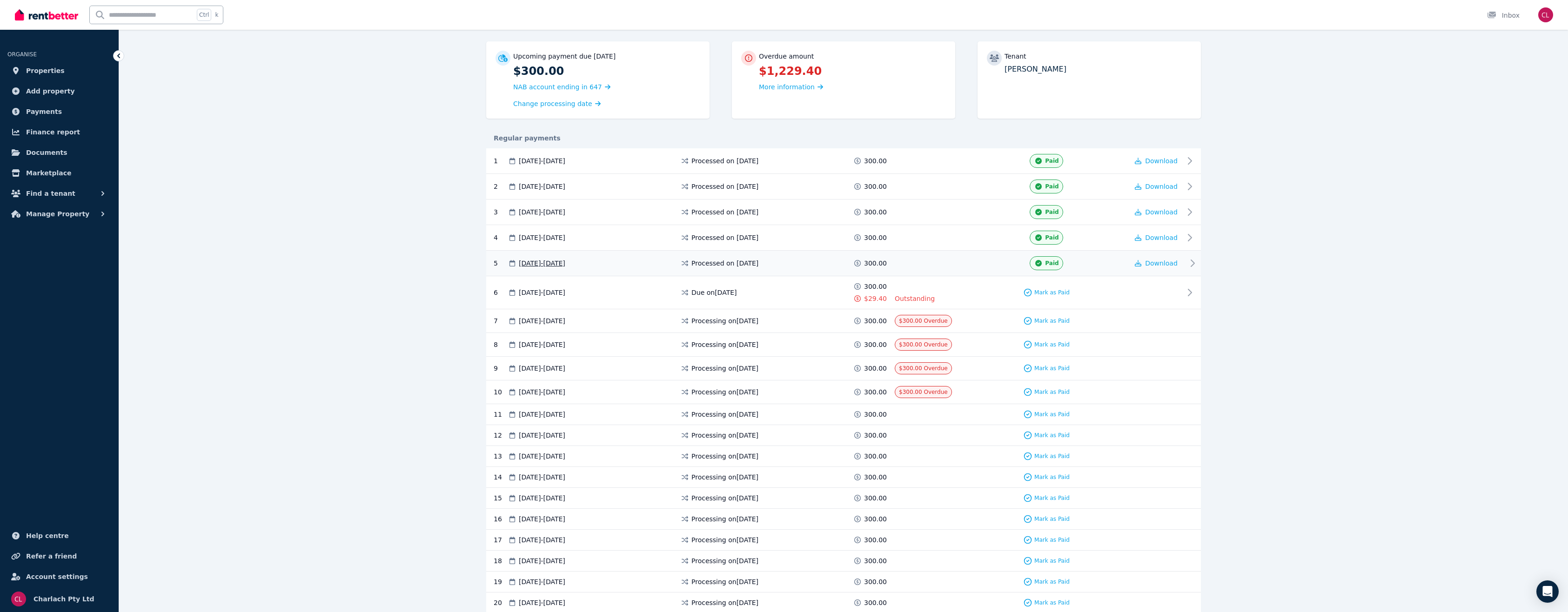
scroll to position [139, 0]
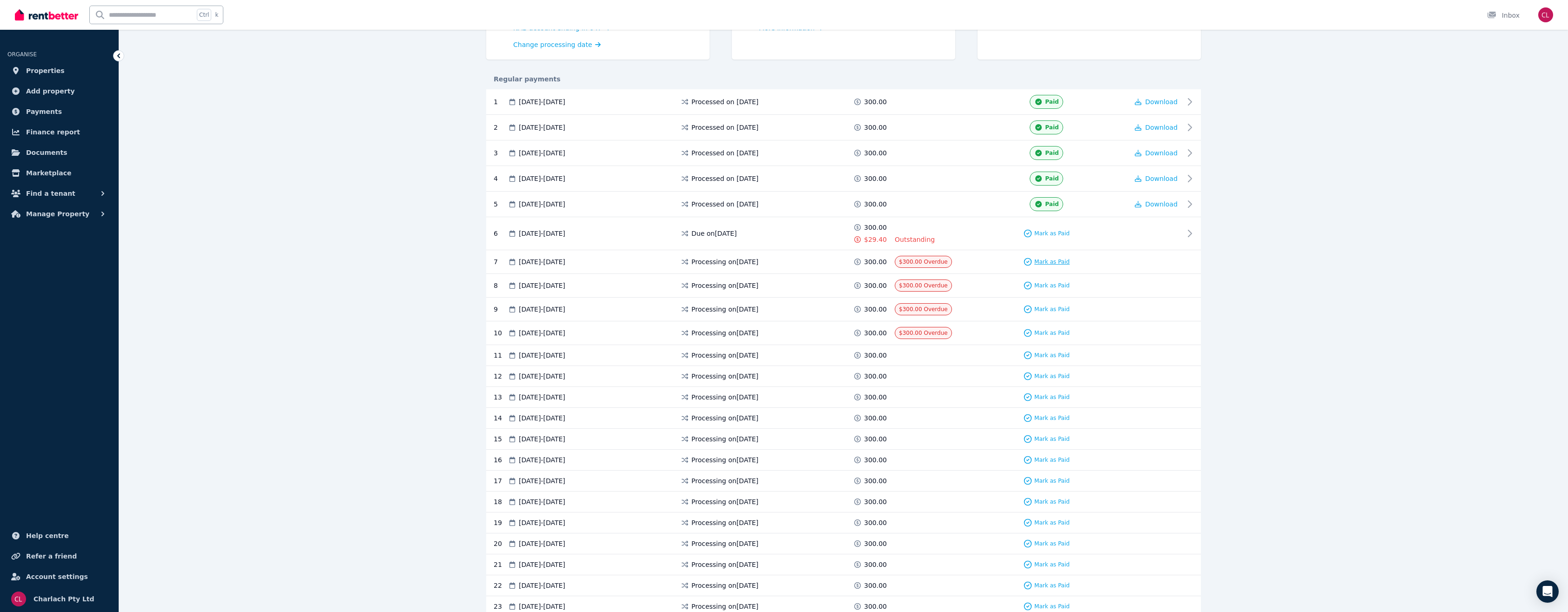
click at [1041, 258] on span "Mark as Paid" at bounding box center [1051, 262] width 35 height 7
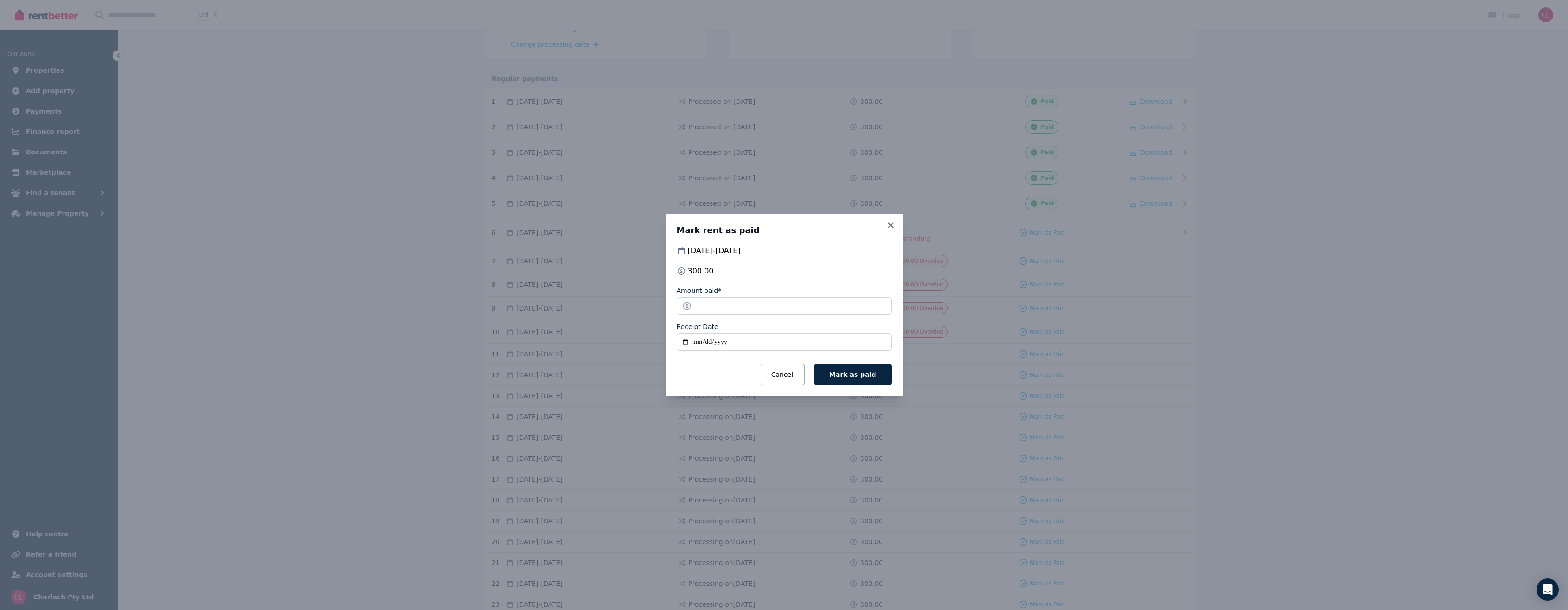
click at [695, 342] on input "Receipt Date" at bounding box center [784, 343] width 215 height 18
type input "**********"
click at [871, 369] on button "Mark as paid" at bounding box center [852, 375] width 78 height 21
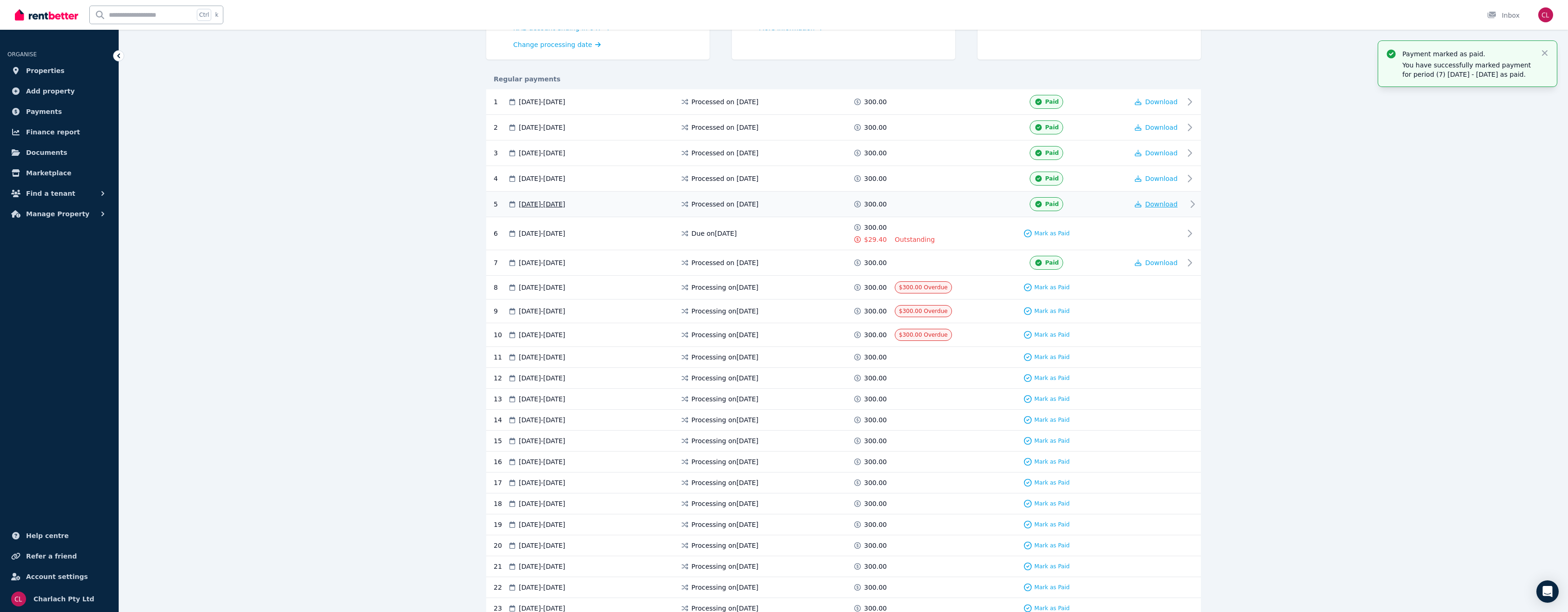
click at [1168, 200] on span "Download" at bounding box center [1161, 203] width 33 height 7
